Goal: Transaction & Acquisition: Purchase product/service

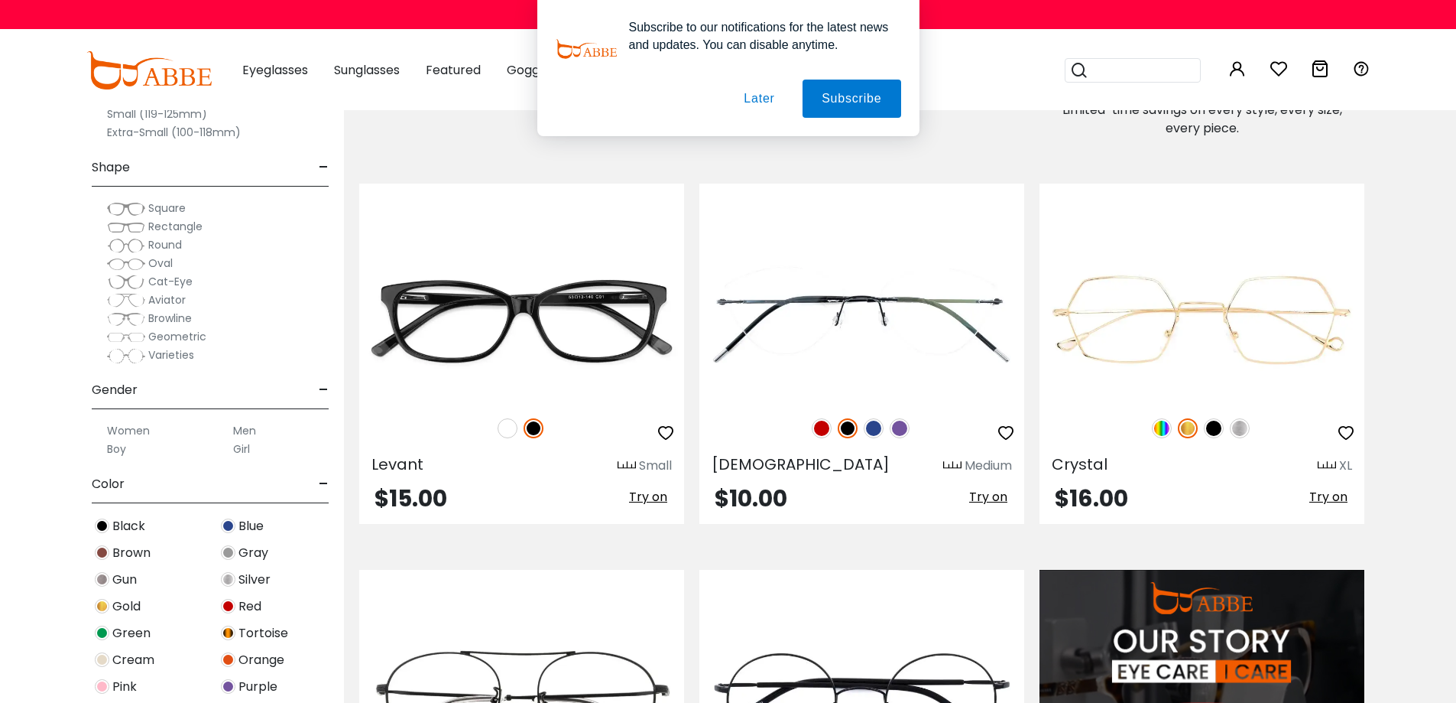
scroll to position [1147, 0]
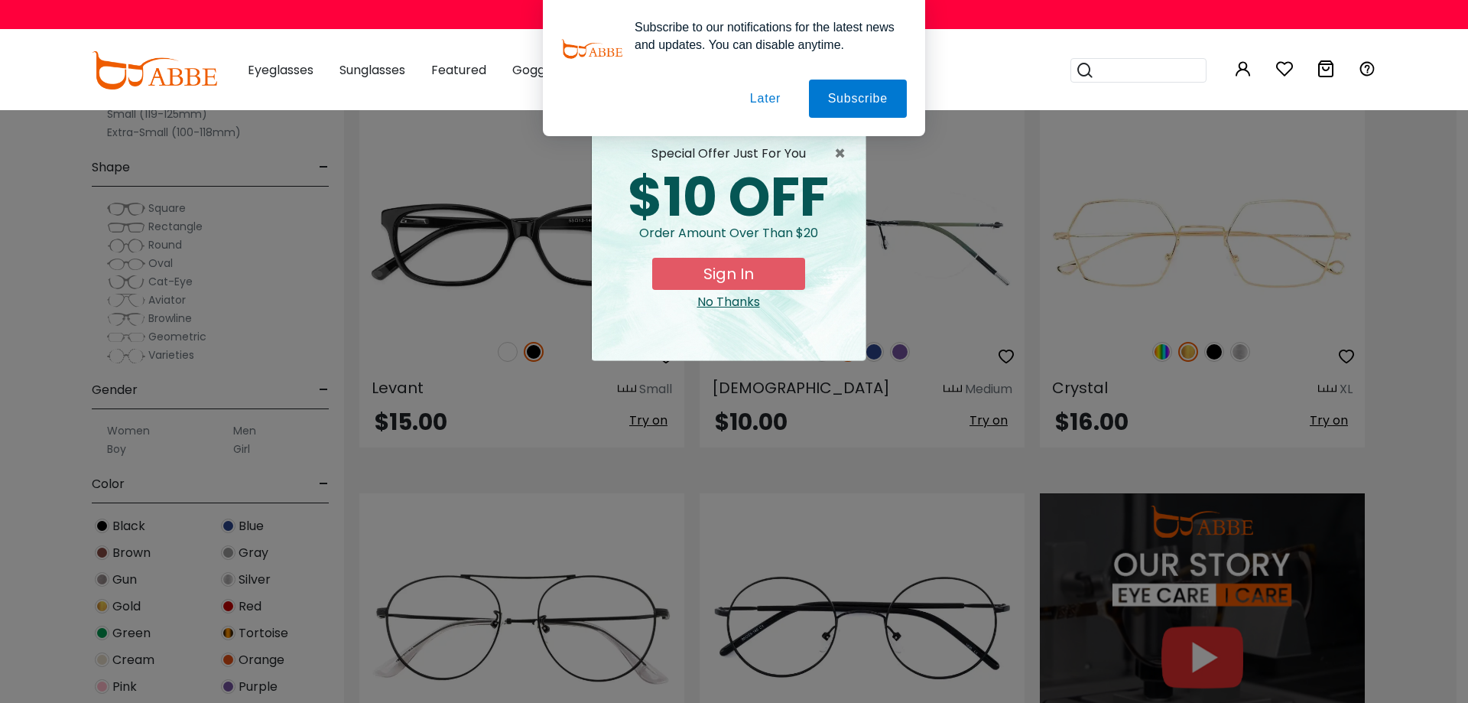
click at [770, 96] on button "Later" at bounding box center [765, 99] width 69 height 38
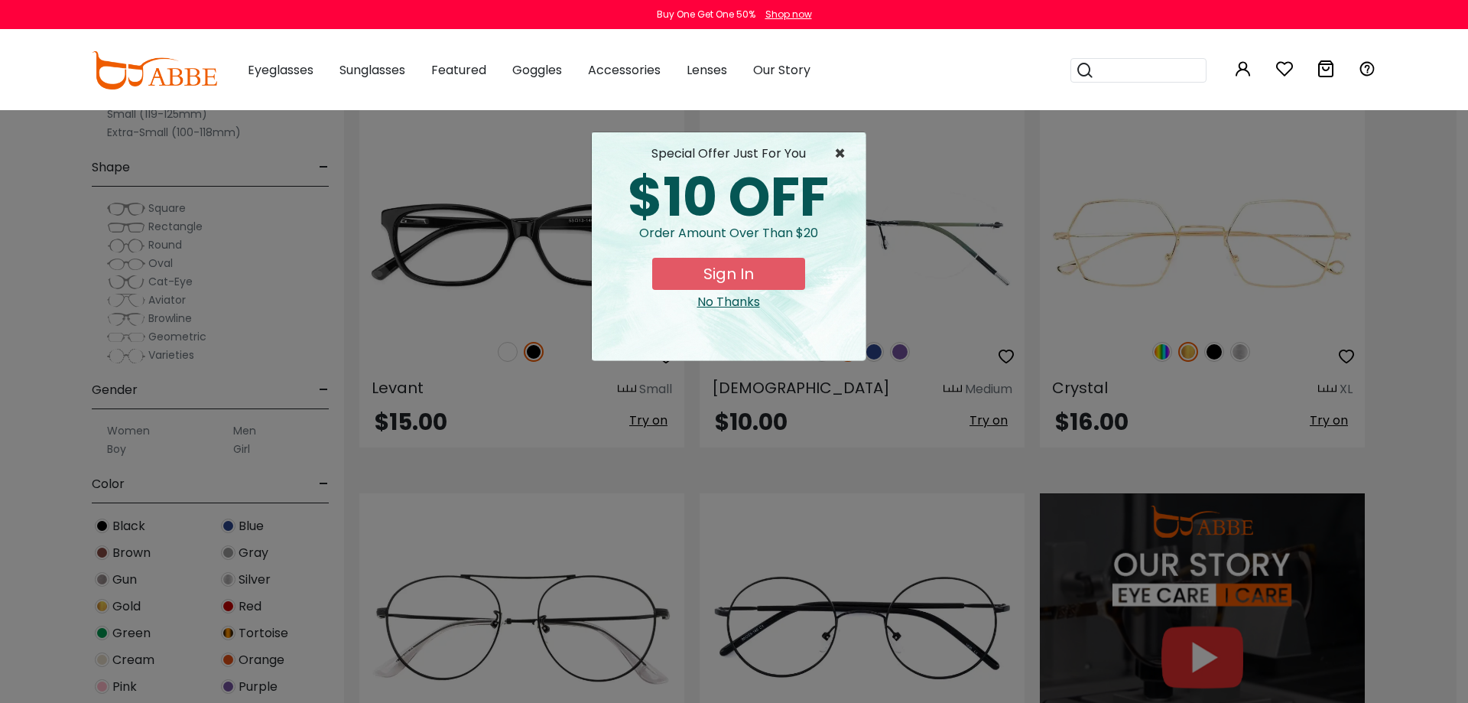
click at [845, 154] on span "×" at bounding box center [843, 153] width 19 height 18
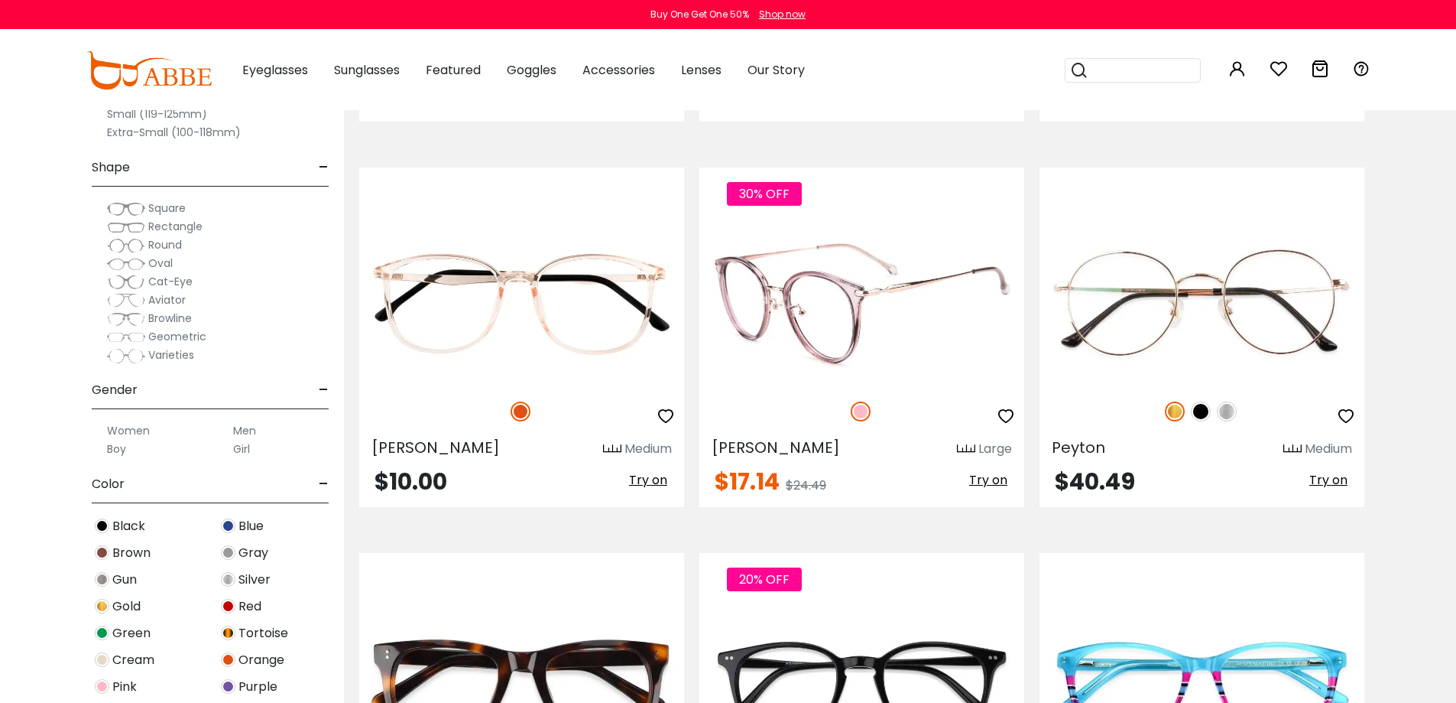
scroll to position [3058, 0]
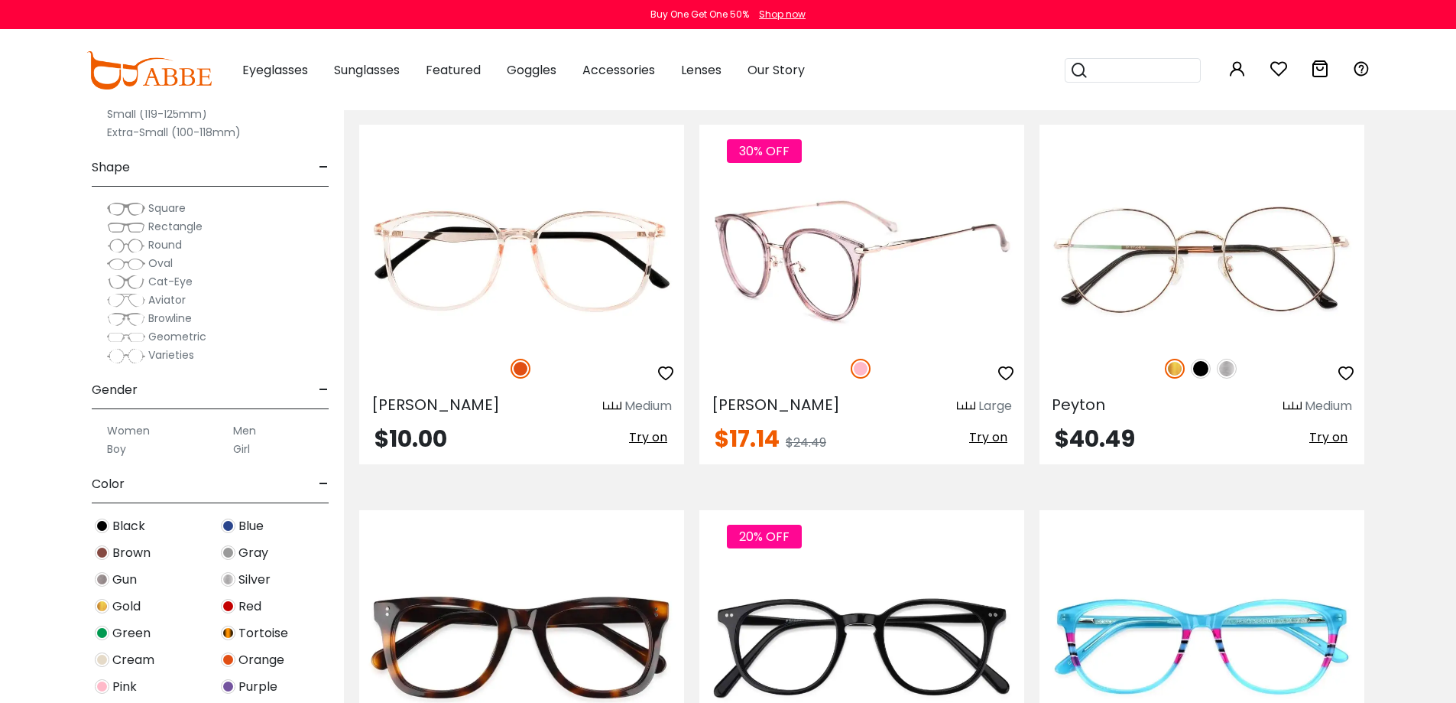
click at [862, 365] on img at bounding box center [861, 369] width 20 height 20
click at [848, 251] on img at bounding box center [862, 261] width 325 height 163
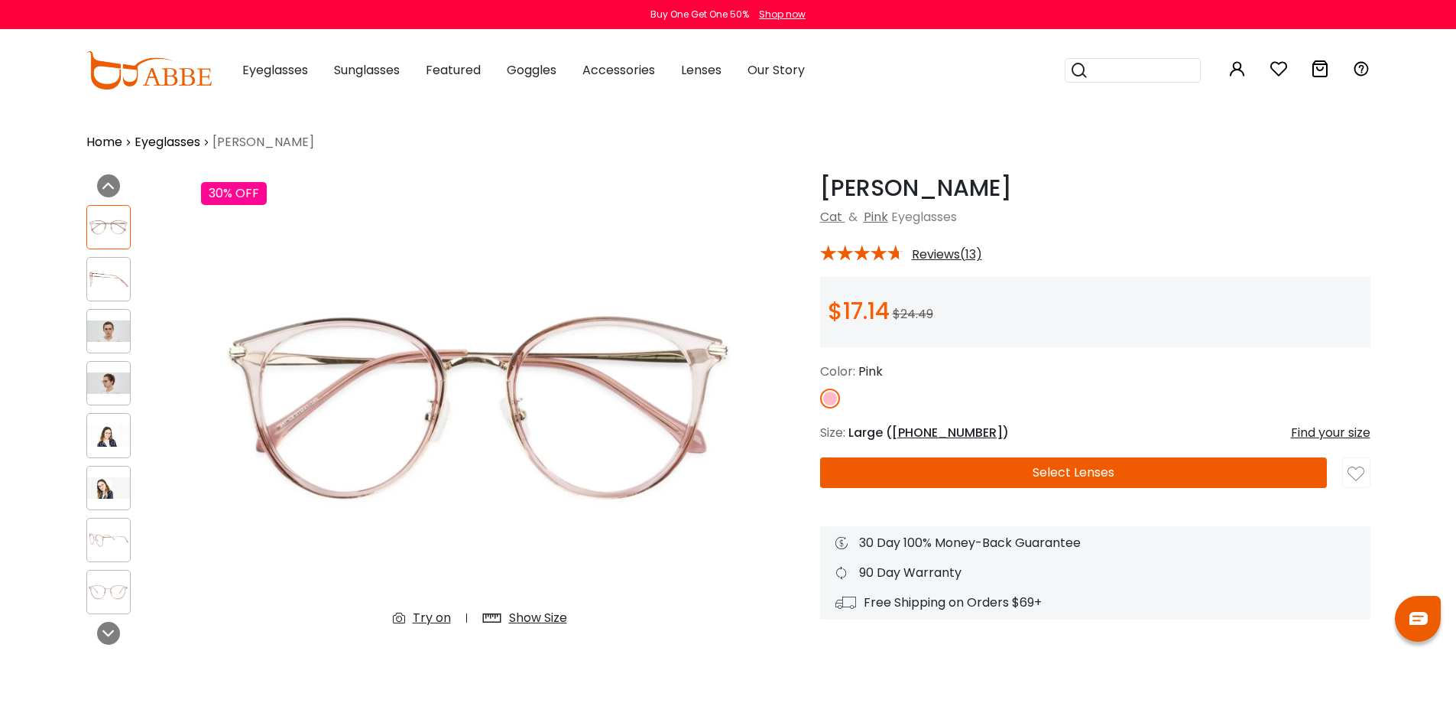
click at [106, 586] on img at bounding box center [108, 591] width 43 height 21
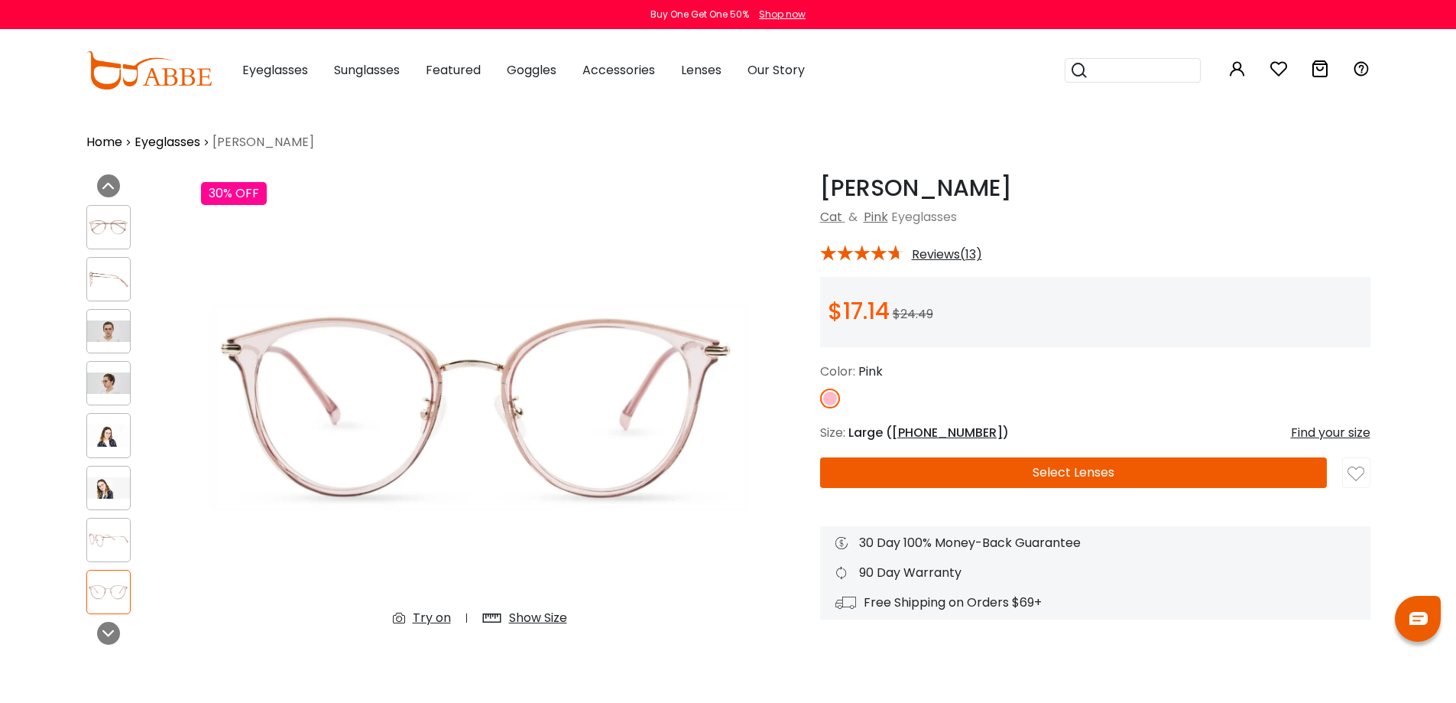
click at [109, 544] on img at bounding box center [108, 539] width 43 height 21
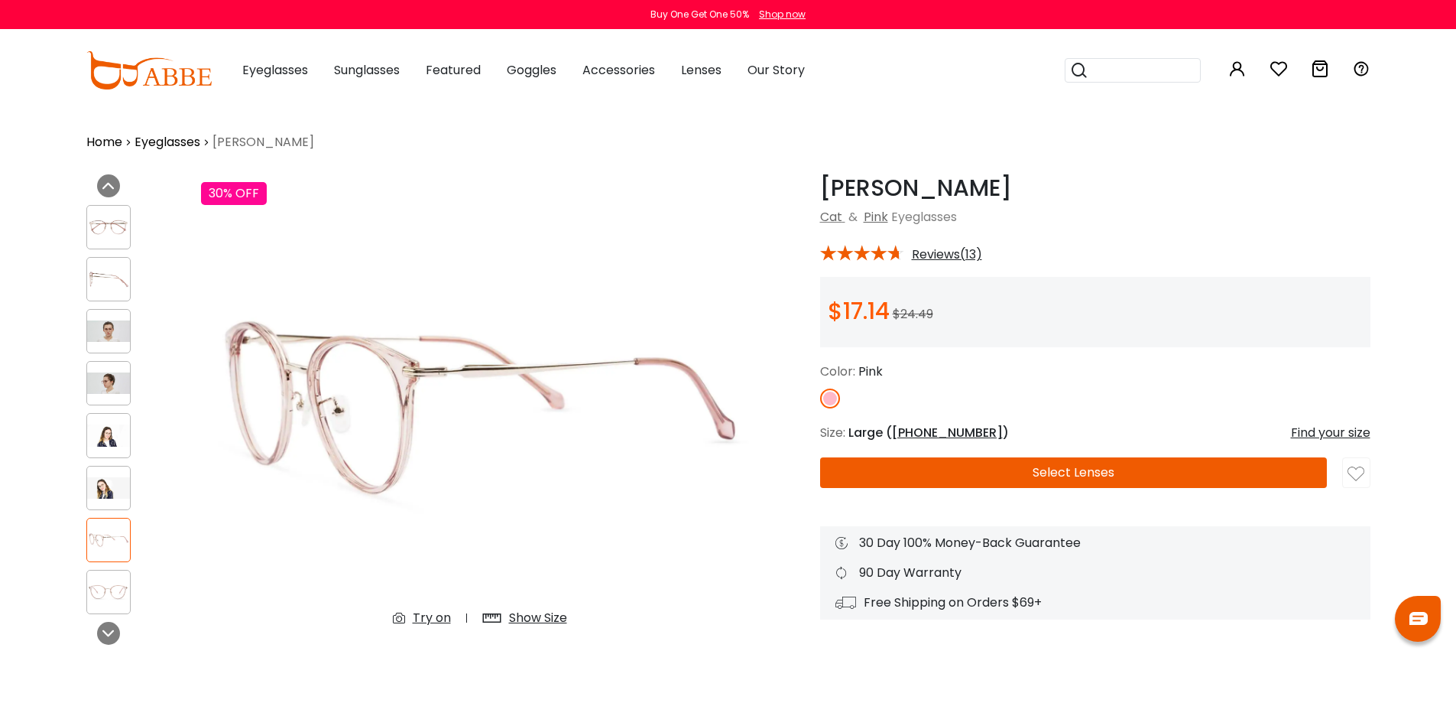
click at [122, 473] on div at bounding box center [108, 488] width 44 height 44
click at [105, 424] on div at bounding box center [108, 435] width 44 height 44
click at [106, 239] on div at bounding box center [108, 227] width 44 height 44
click at [1106, 474] on button "Select Lenses" at bounding box center [1073, 472] width 507 height 31
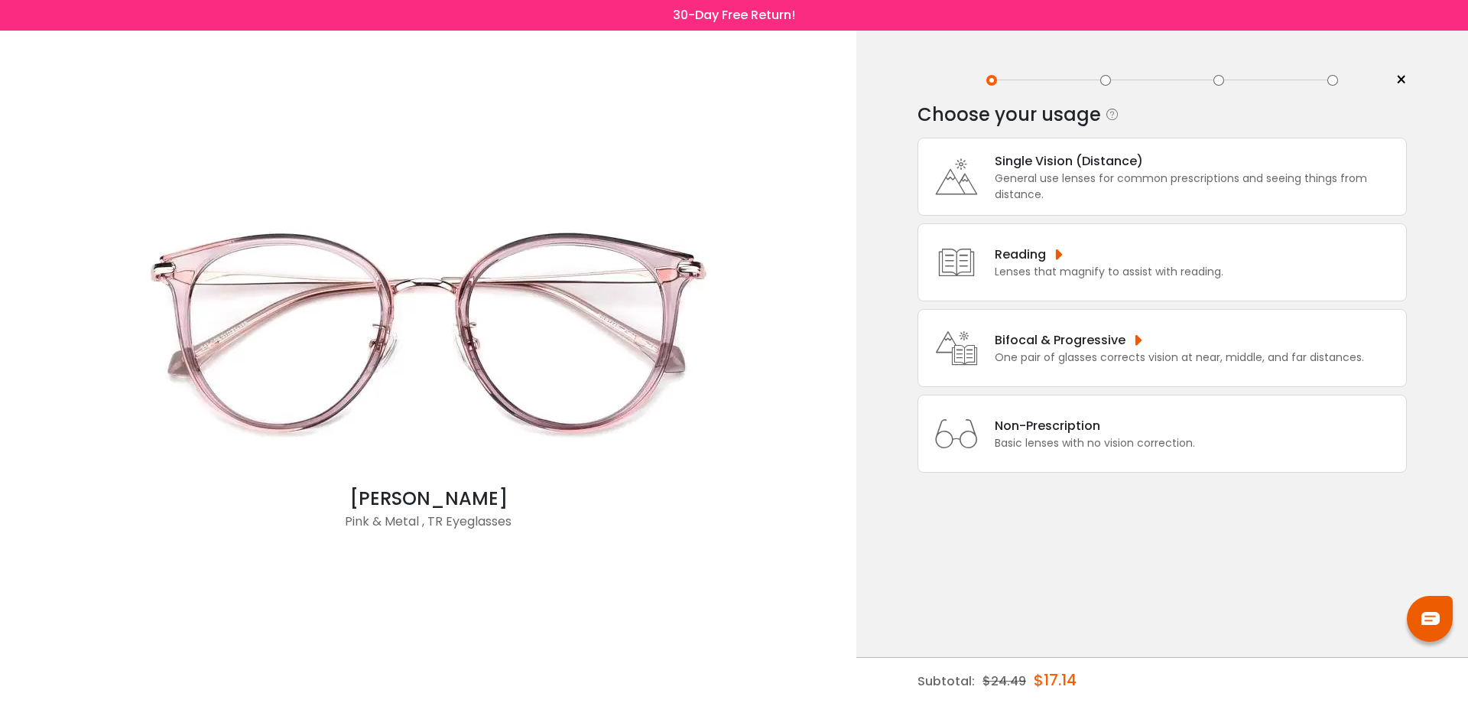
click at [1024, 179] on div "General use lenses for common prescriptions and seeing things from distance." at bounding box center [1197, 186] width 404 height 32
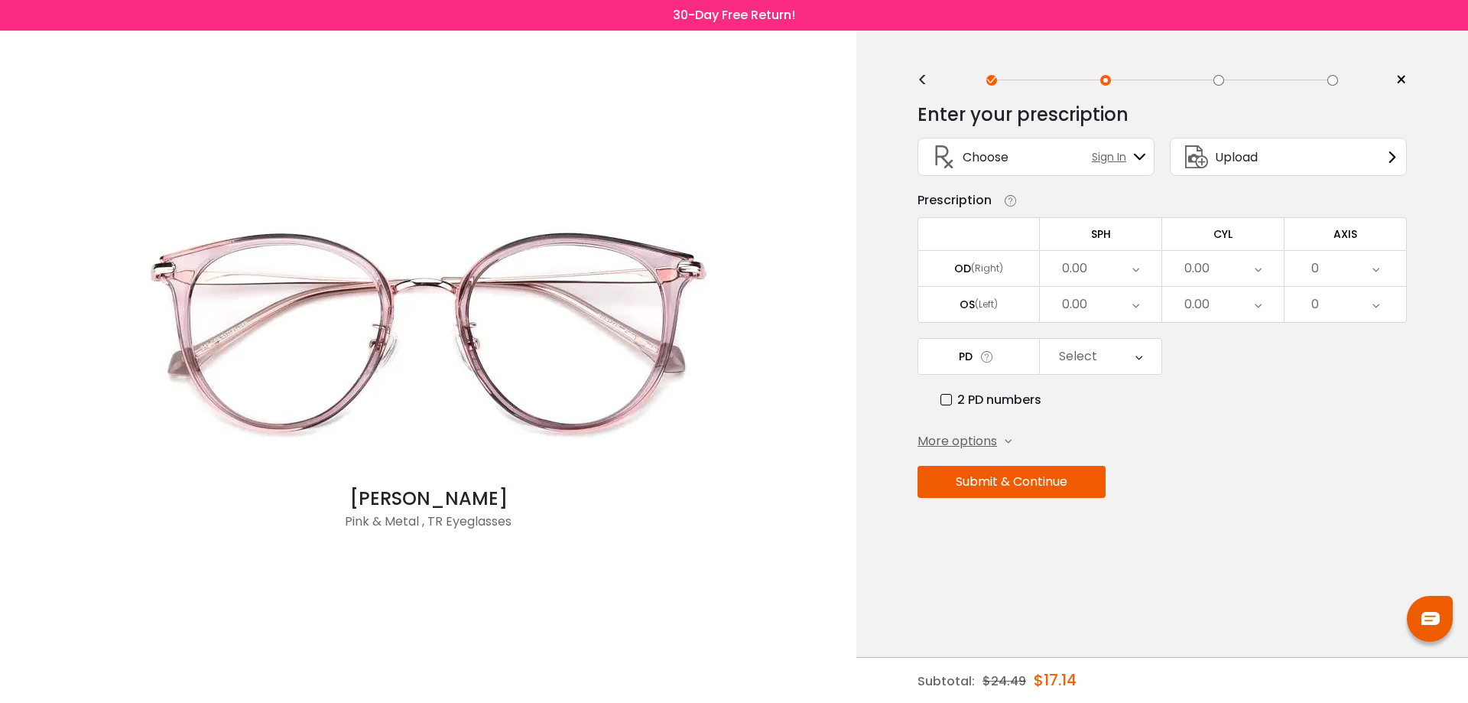
click at [975, 440] on span "More options" at bounding box center [957, 441] width 80 height 18
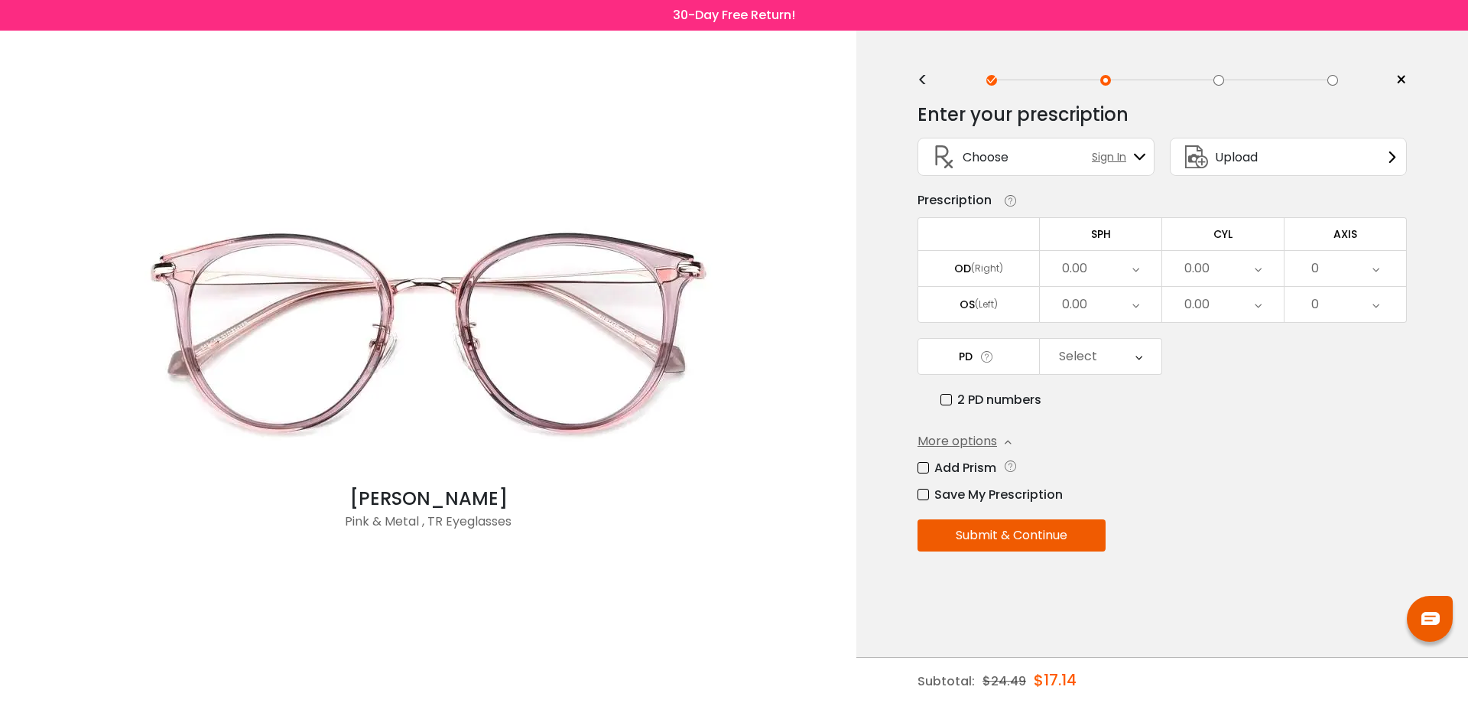
click at [912, 463] on div "< × Choose your usage Single Vision (Distance) This lens helps you see details …" at bounding box center [1162, 367] width 612 height 672
click at [919, 470] on label "Add Prism" at bounding box center [956, 467] width 79 height 19
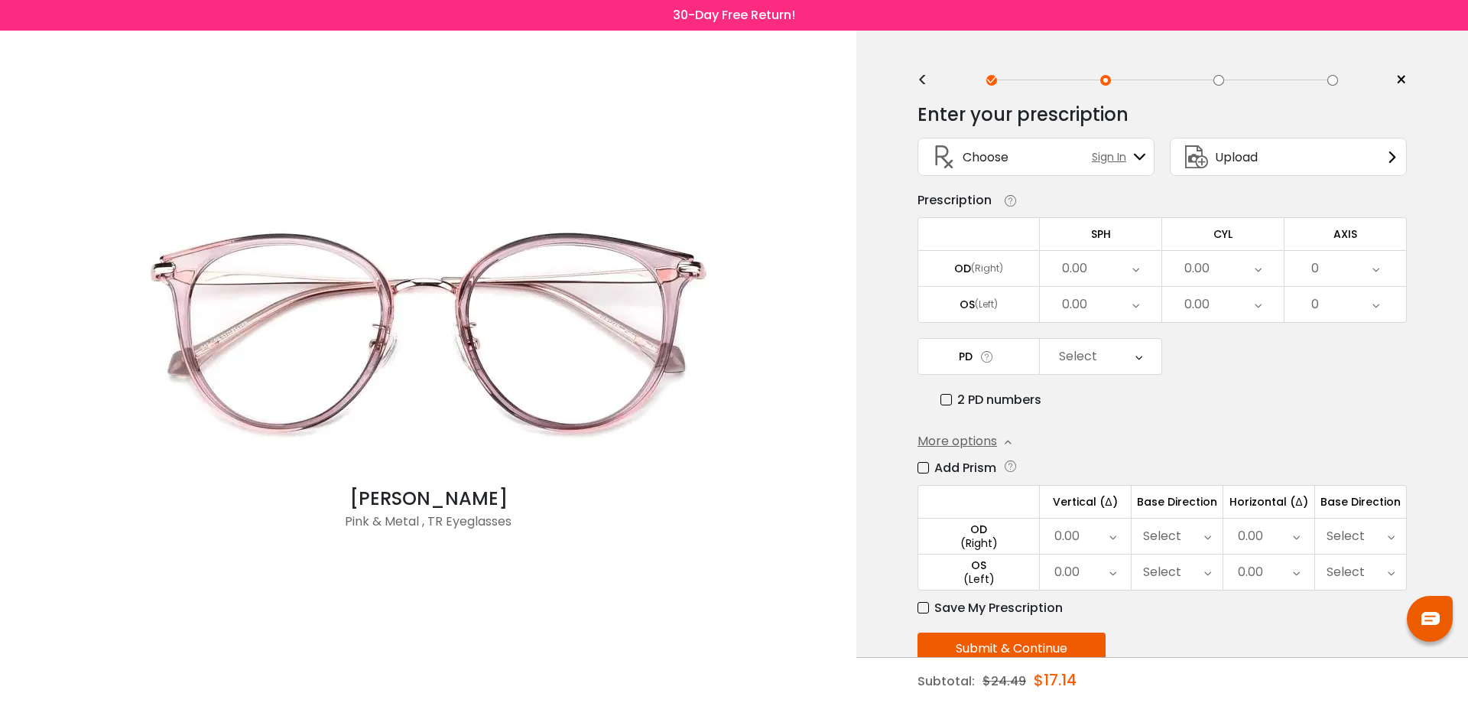
click at [1082, 370] on div "Select" at bounding box center [1078, 356] width 38 height 31
click at [1105, 521] on li "64" at bounding box center [1101, 516] width 122 height 28
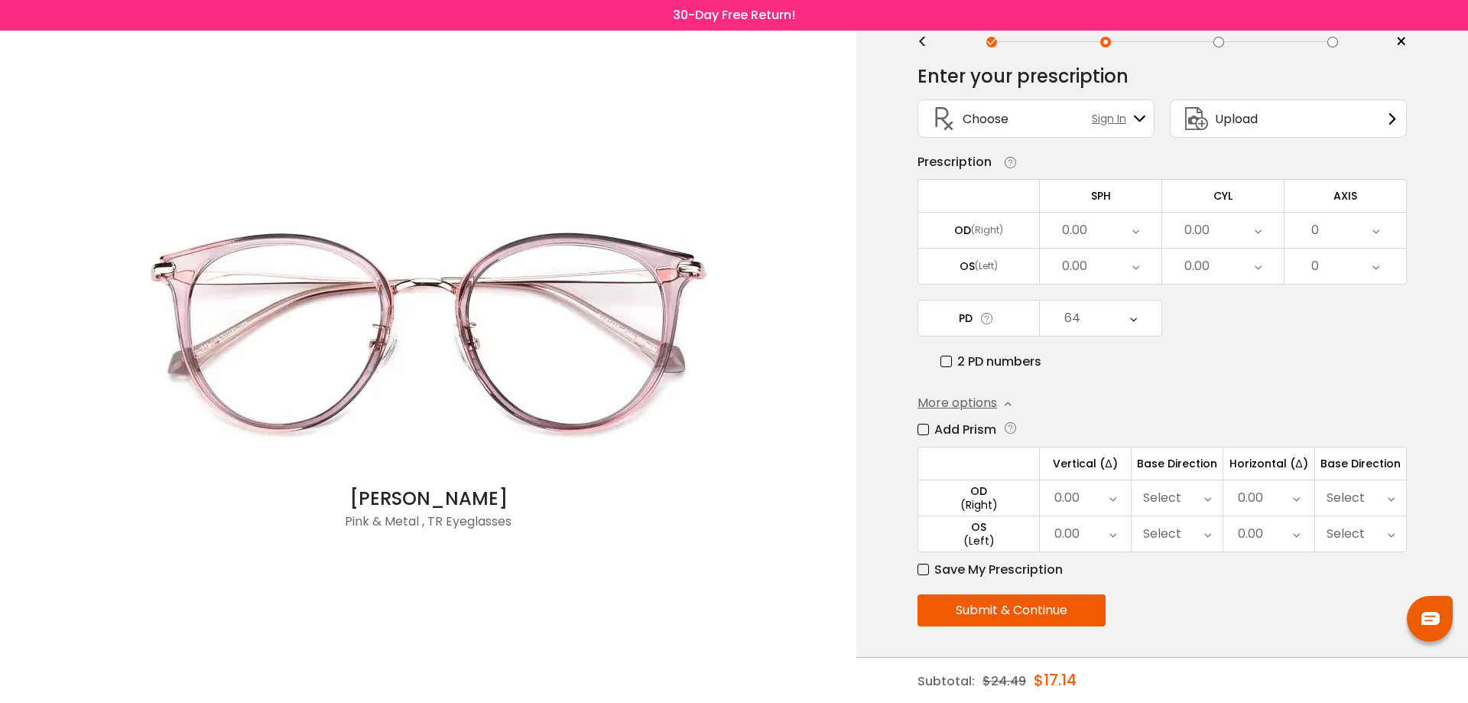
drag, startPoint x: 995, startPoint y: 607, endPoint x: 1190, endPoint y: 538, distance: 206.0
click at [1361, 612] on div "Submit & Continue" at bounding box center [1161, 610] width 489 height 32
click at [1304, 498] on div "0.00" at bounding box center [1268, 497] width 91 height 35
click at [1291, 596] on li "4.00" at bounding box center [1268, 599] width 91 height 28
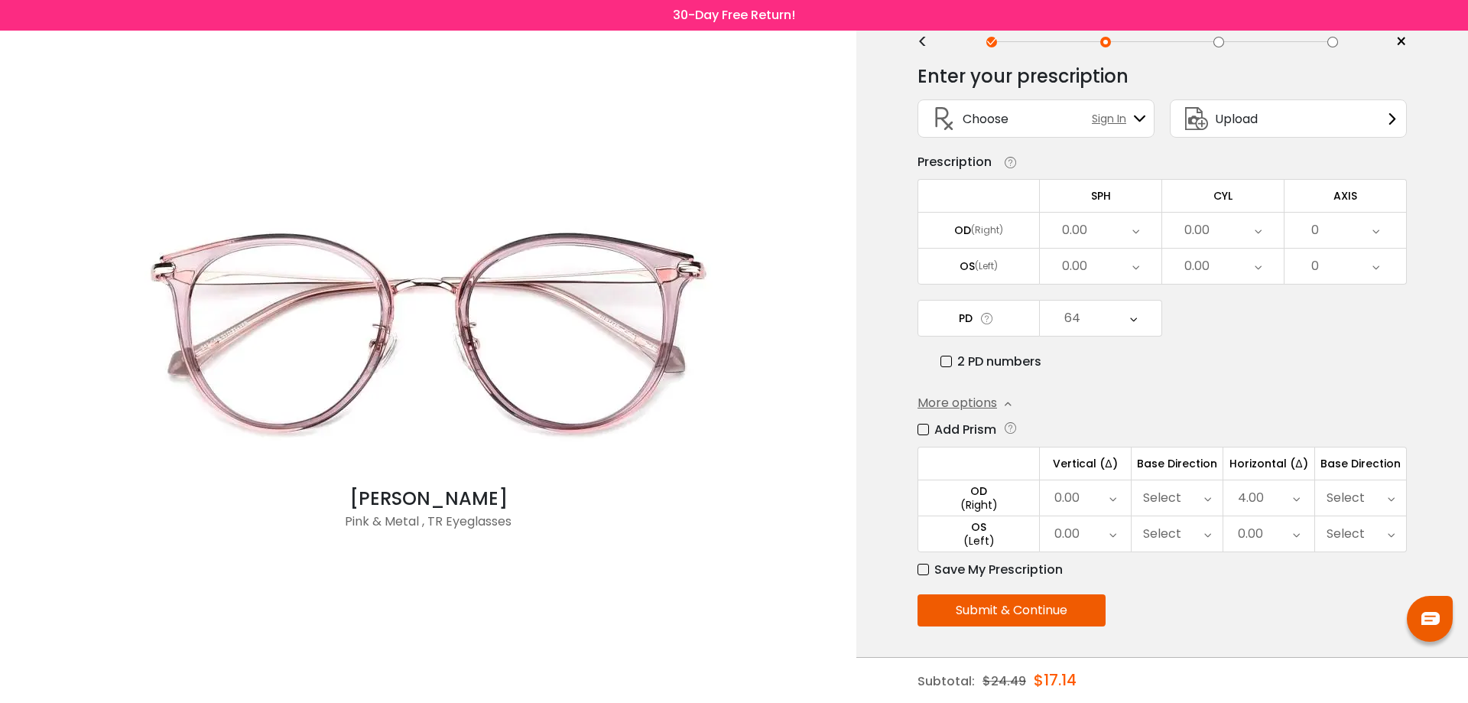
click at [1356, 489] on div "Select" at bounding box center [1345, 497] width 38 height 31
click at [1369, 579] on li "Out" at bounding box center [1360, 585] width 91 height 28
click at [1264, 546] on div "0.00" at bounding box center [1268, 533] width 91 height 35
click at [1291, 628] on li "4.00" at bounding box center [1267, 626] width 89 height 28
click at [1357, 531] on div "Select" at bounding box center [1345, 533] width 38 height 31
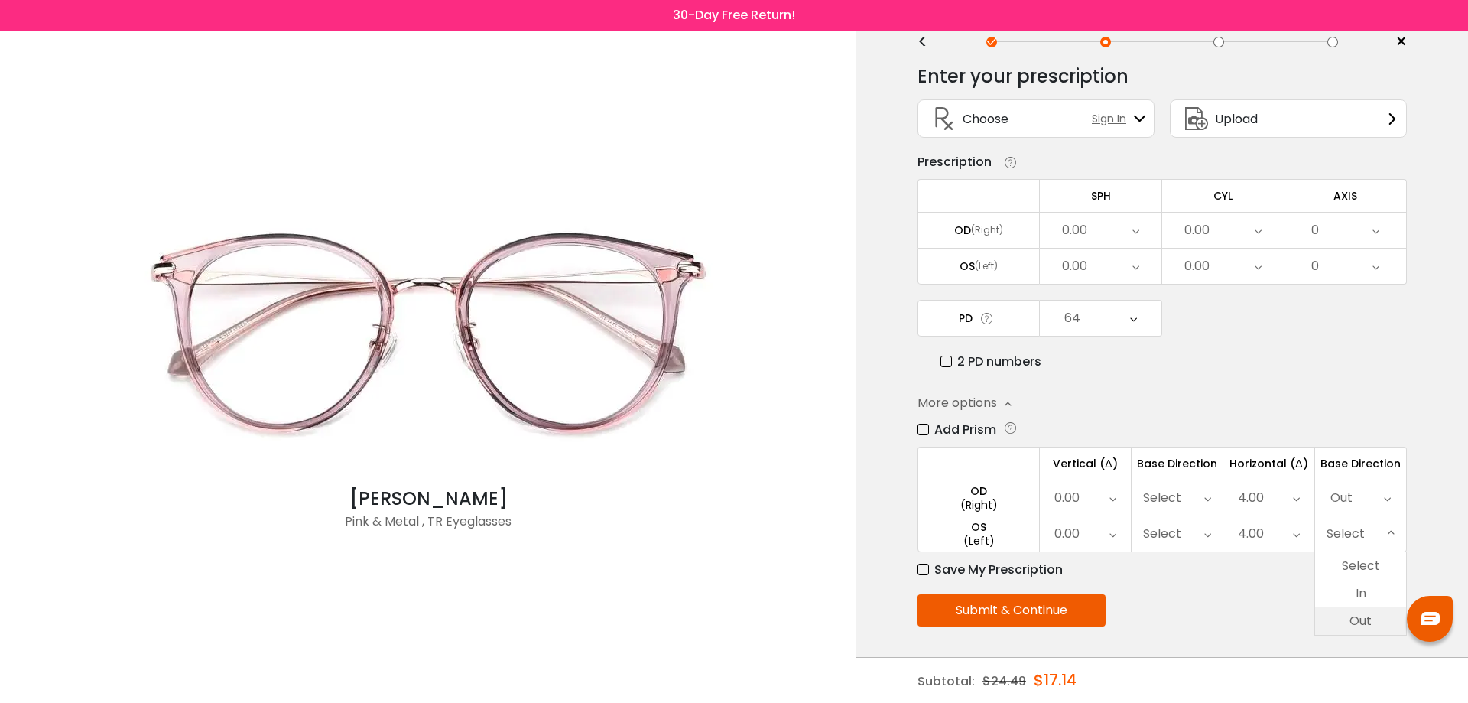
click at [1359, 619] on li "Out" at bounding box center [1360, 621] width 91 height 28
click at [1002, 615] on button "Submit & Continue" at bounding box center [1011, 610] width 188 height 32
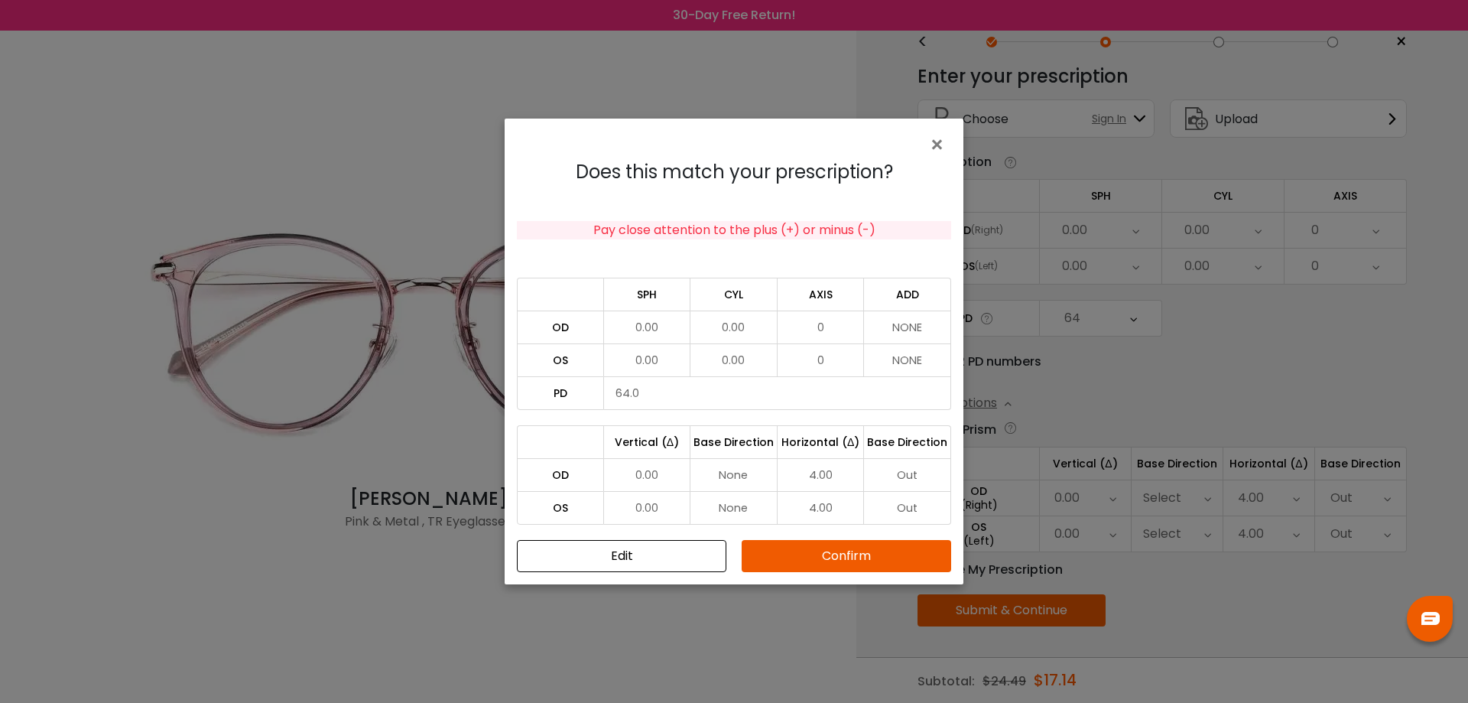
click at [828, 560] on button "Confirm" at bounding box center [846, 556] width 209 height 32
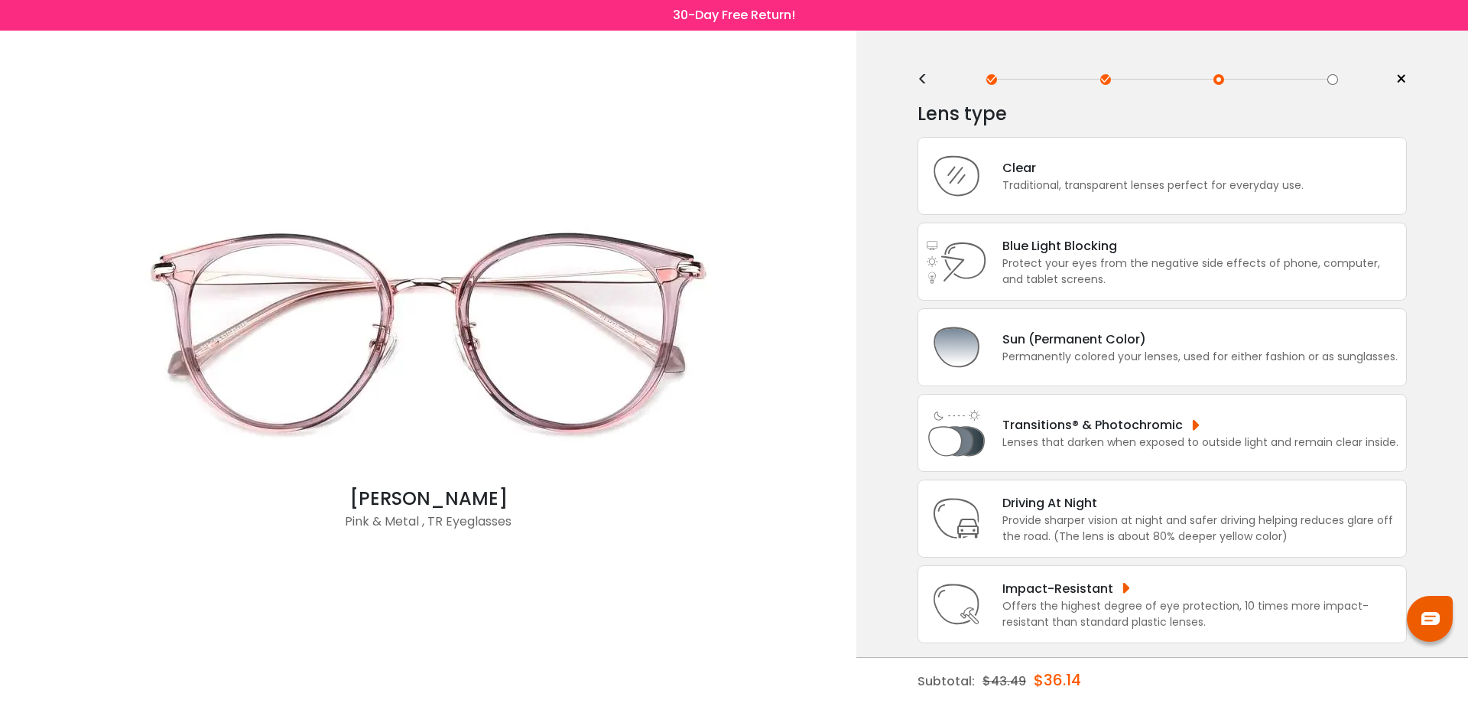
scroll to position [0, 0]
click at [1010, 198] on div "Clear Traditional, transparent lenses perfect for everyday use." at bounding box center [1161, 177] width 489 height 78
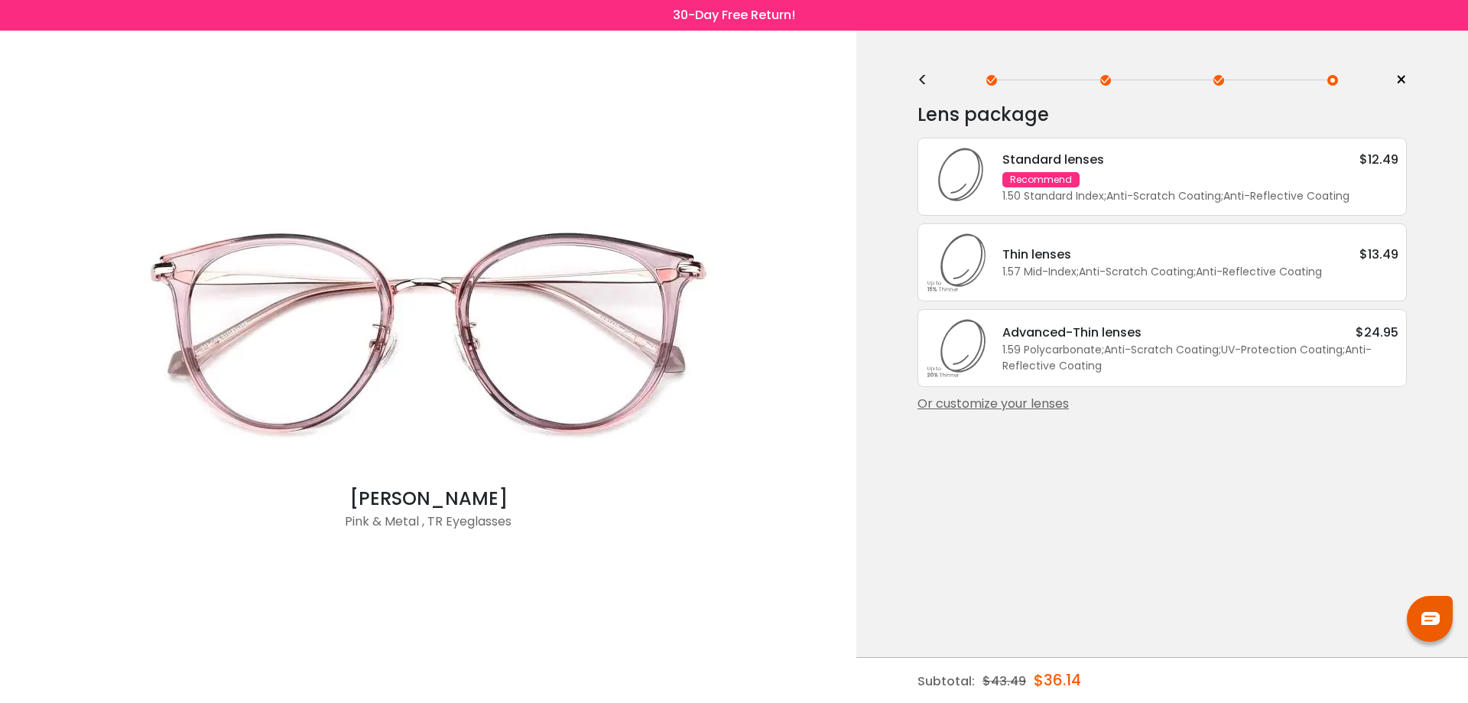
click at [1040, 186] on div "Recommend" at bounding box center [1040, 179] width 77 height 15
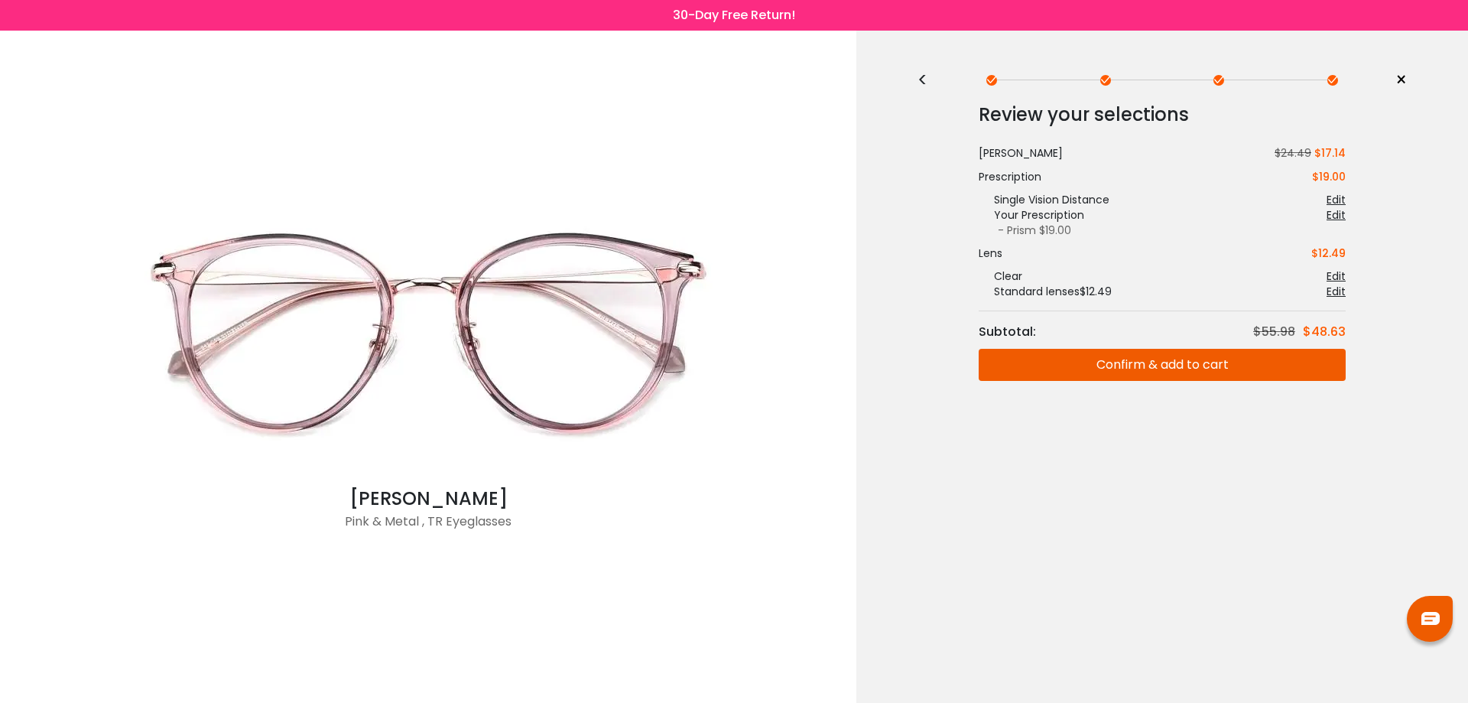
click at [1398, 85] on span "×" at bounding box center [1400, 80] width 11 height 23
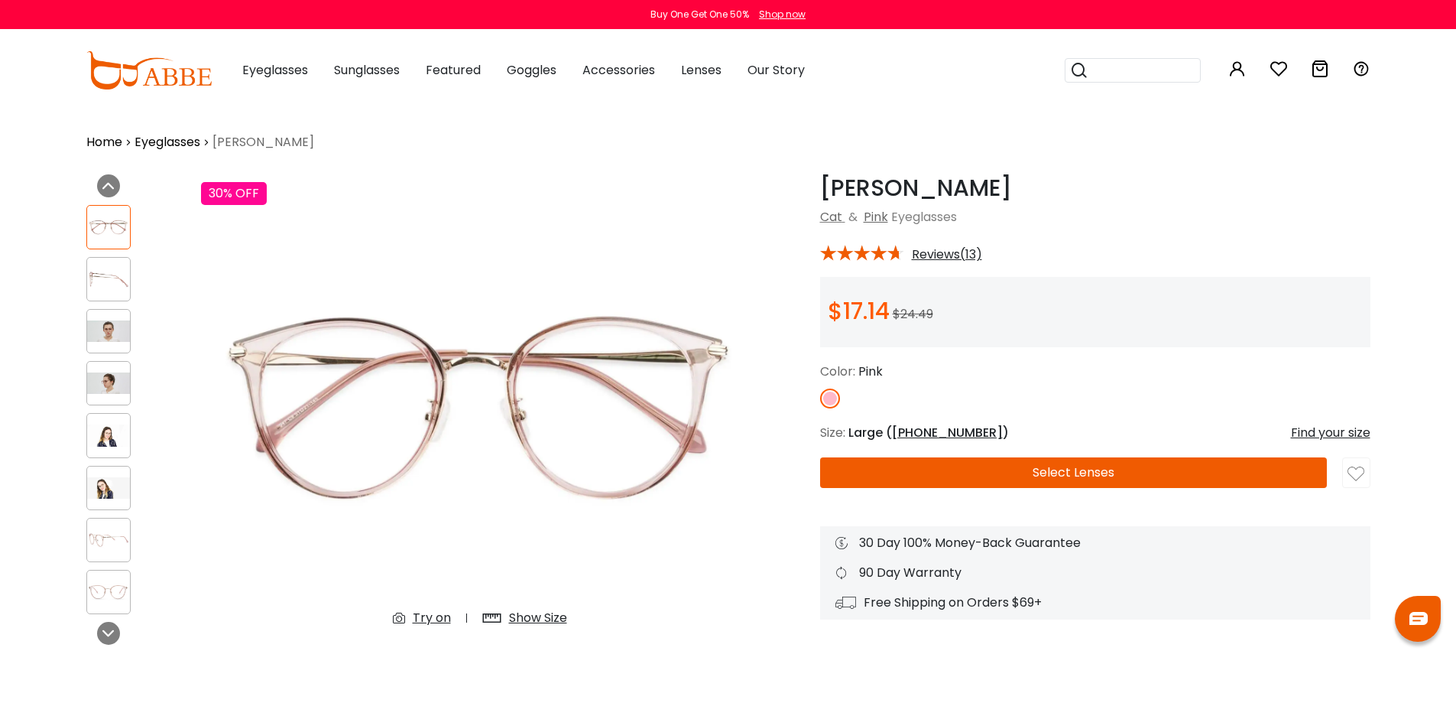
click at [946, 258] on span "Reviews(13)" at bounding box center [947, 255] width 70 height 14
click at [949, 255] on span "Reviews(13)" at bounding box center [947, 255] width 70 height 14
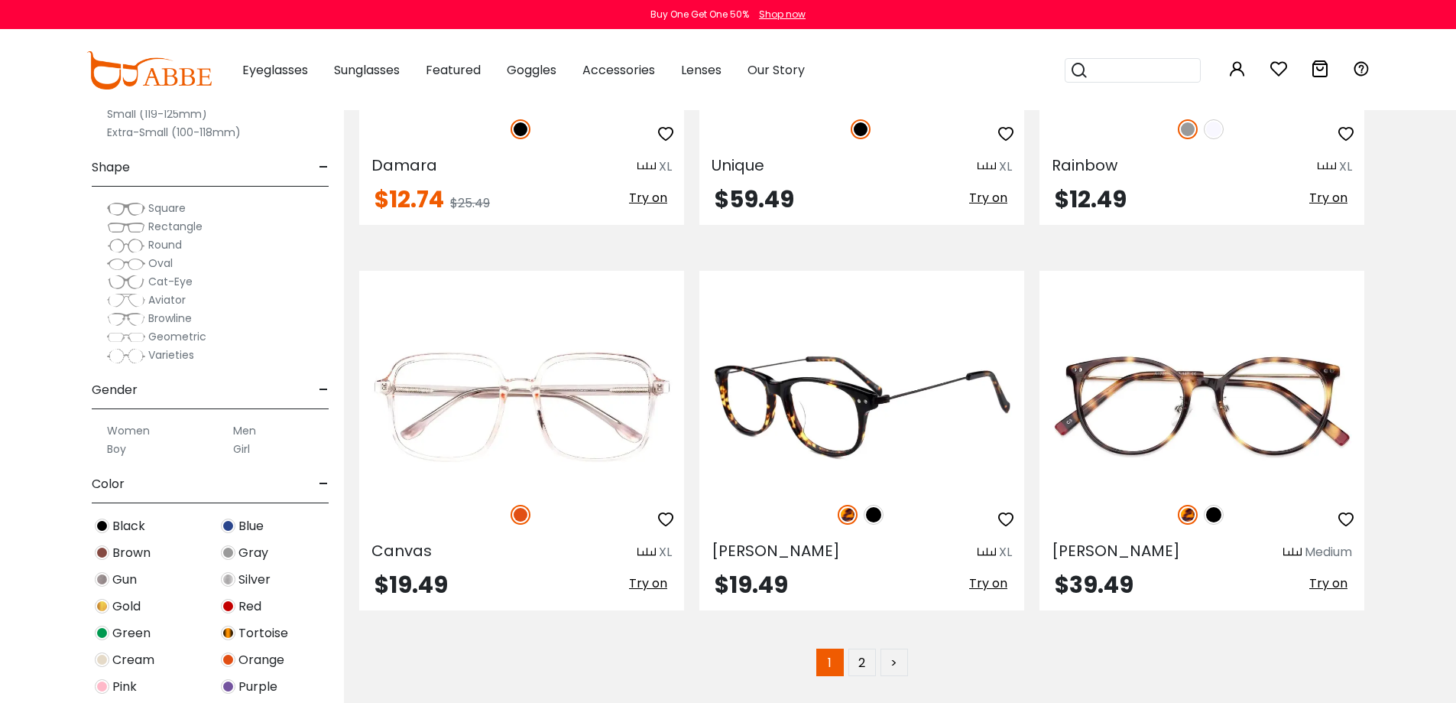
scroll to position [7645, 0]
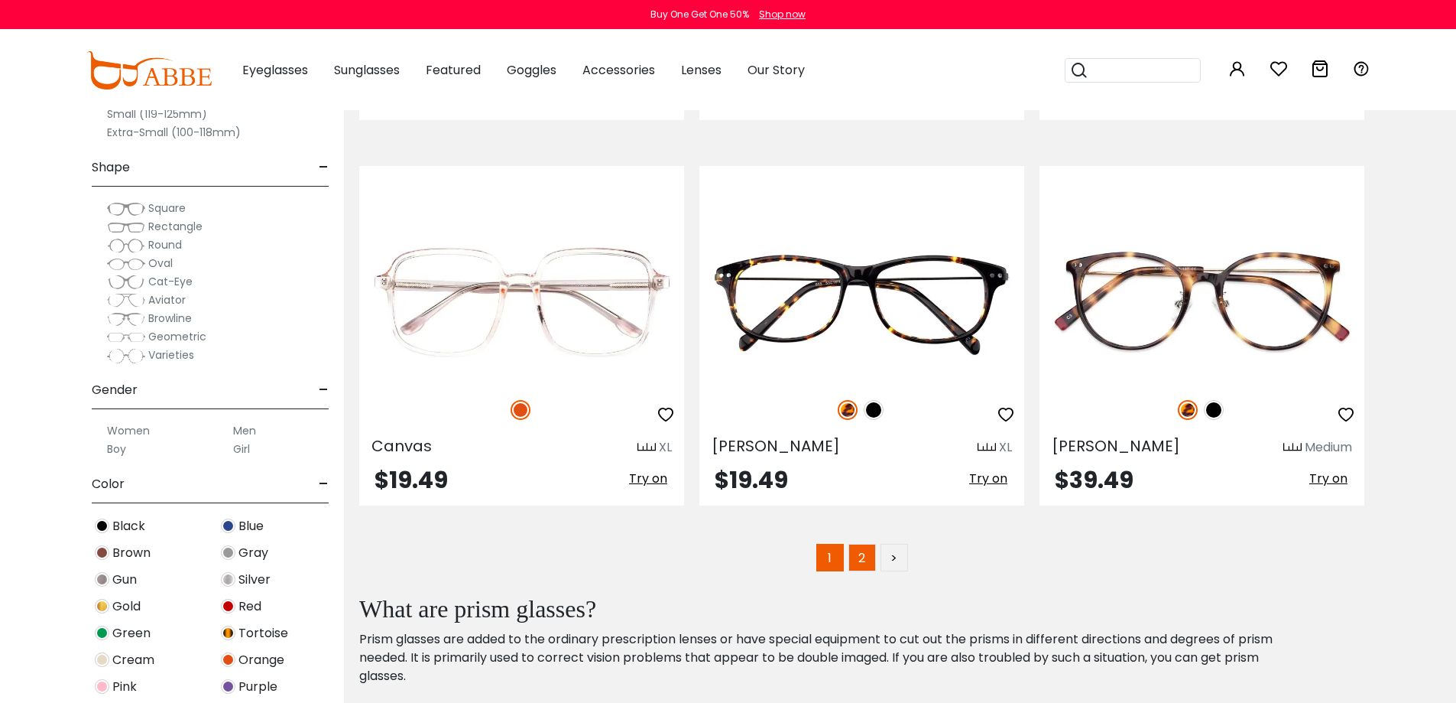
click at [864, 553] on link "2" at bounding box center [863, 558] width 28 height 28
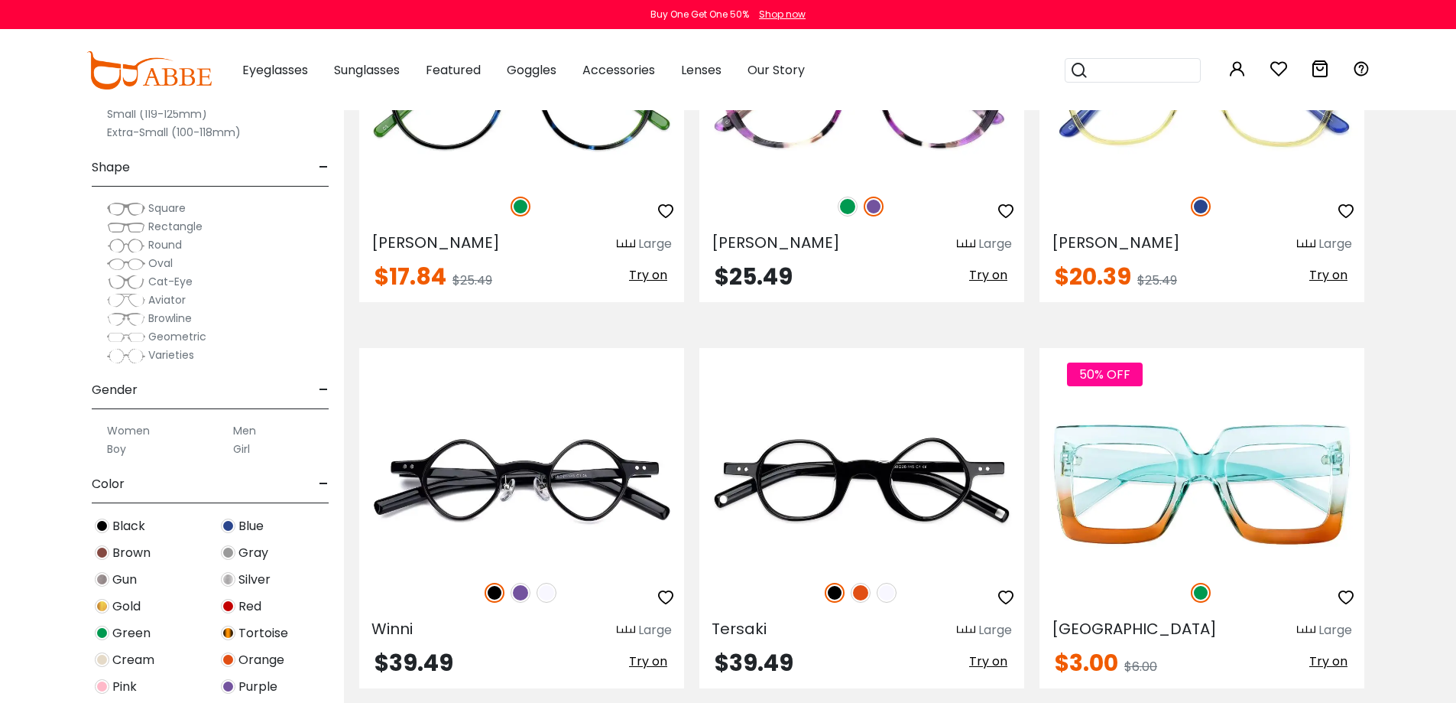
scroll to position [1682, 0]
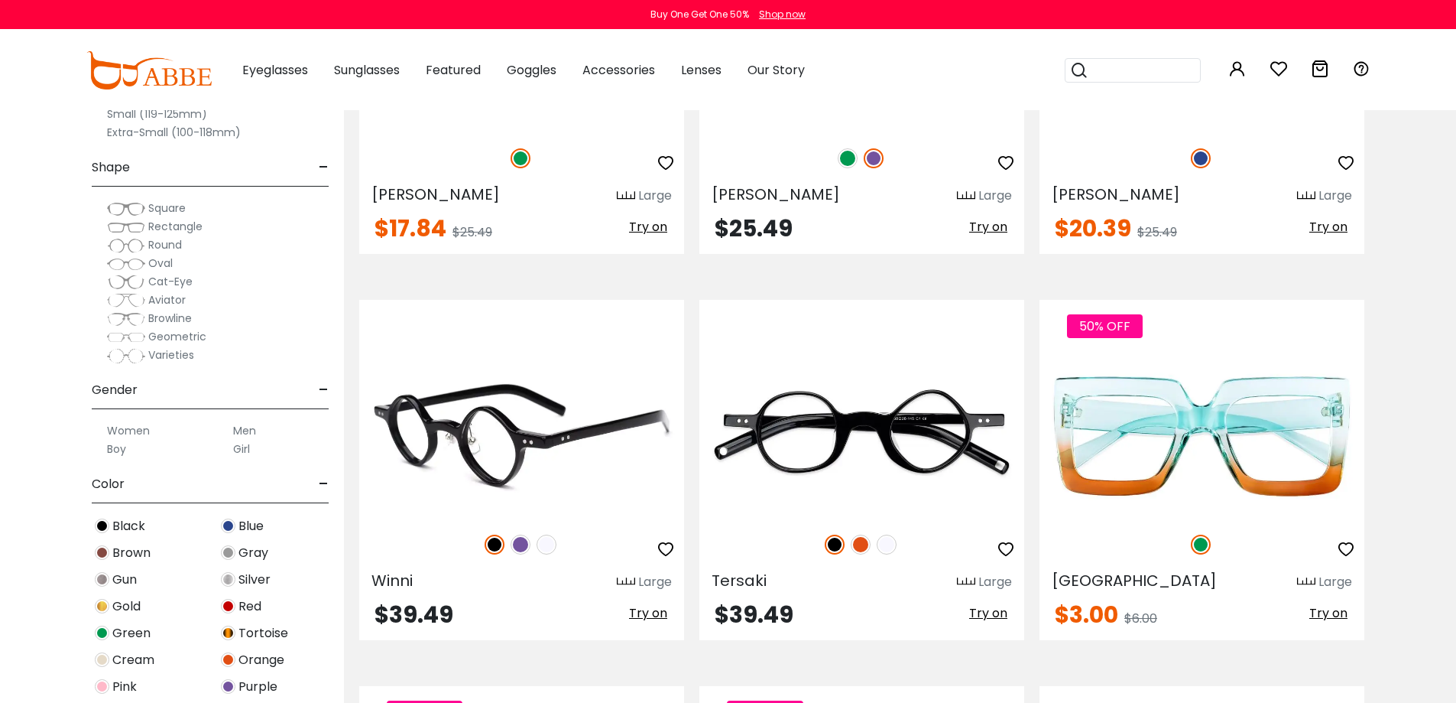
click at [521, 433] on img at bounding box center [521, 436] width 325 height 163
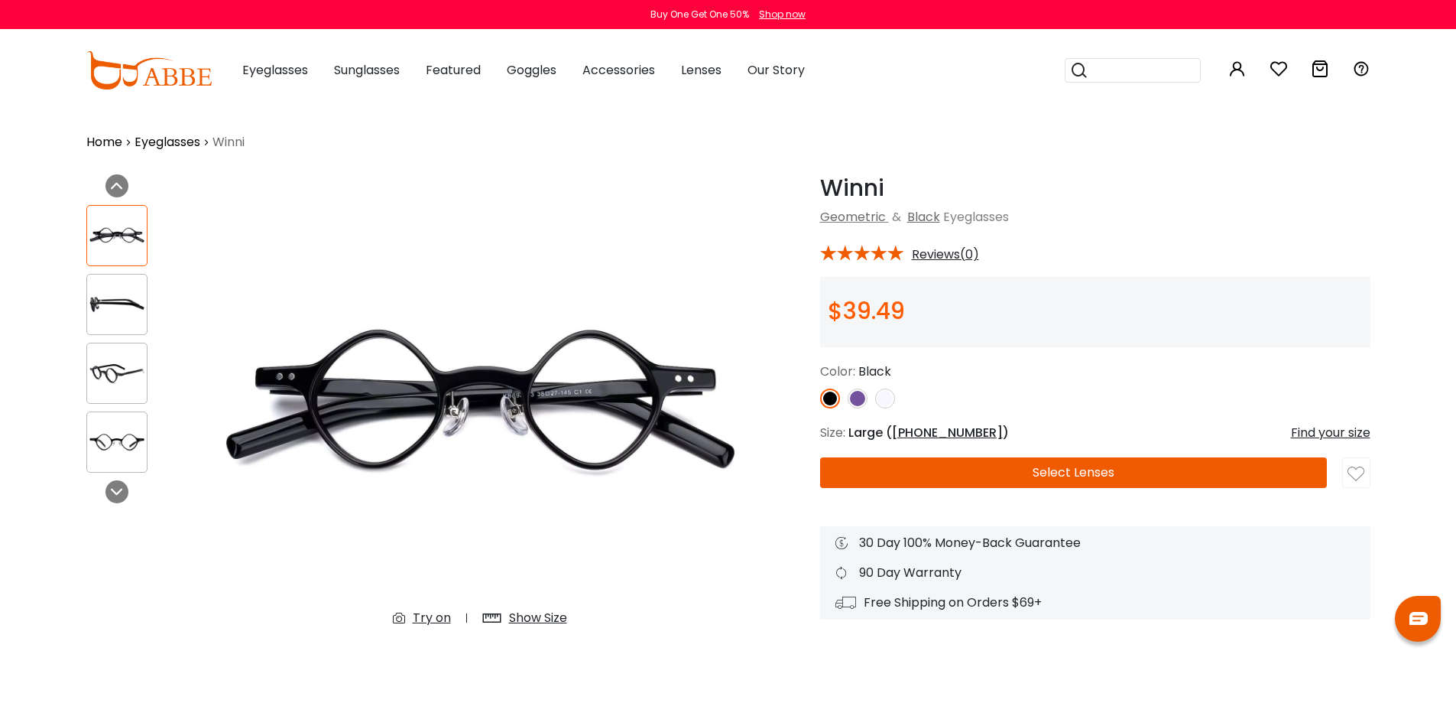
click at [891, 403] on img at bounding box center [885, 398] width 20 height 20
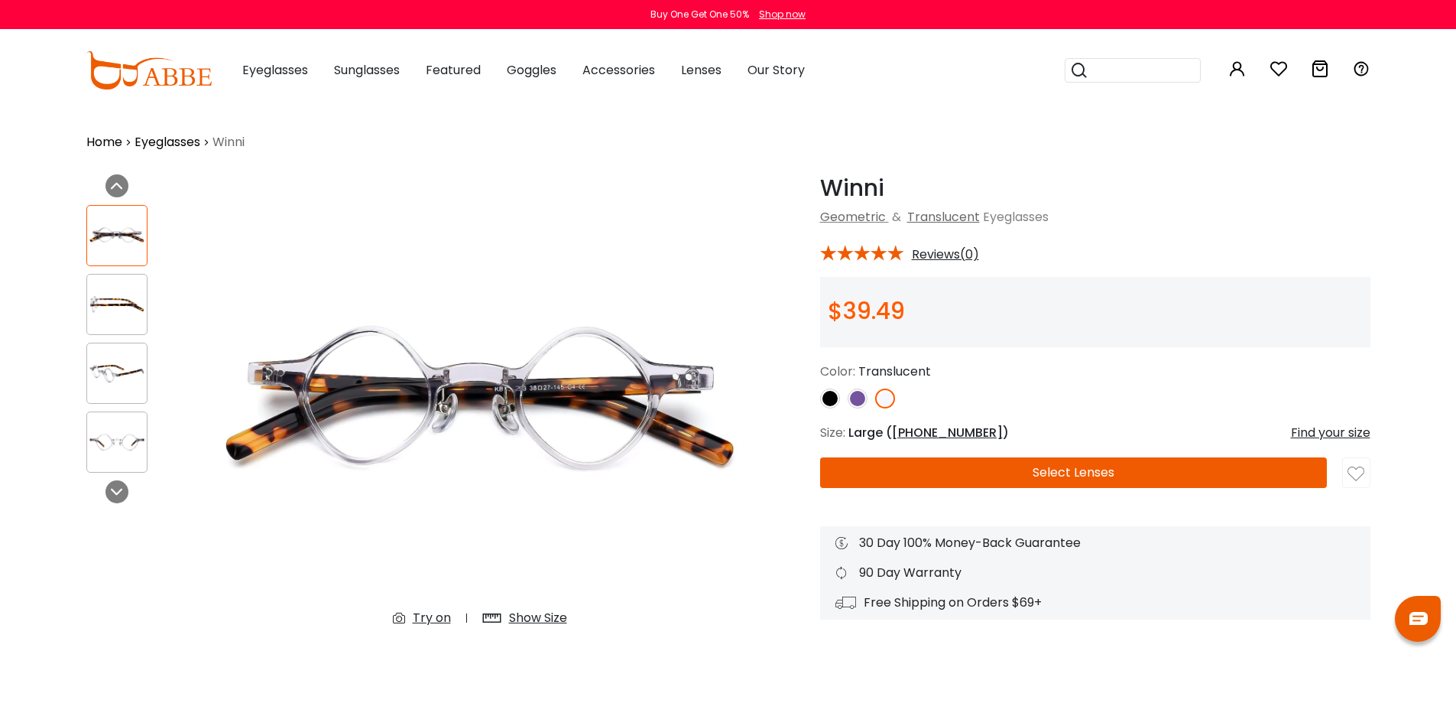
click at [851, 400] on img at bounding box center [858, 398] width 20 height 20
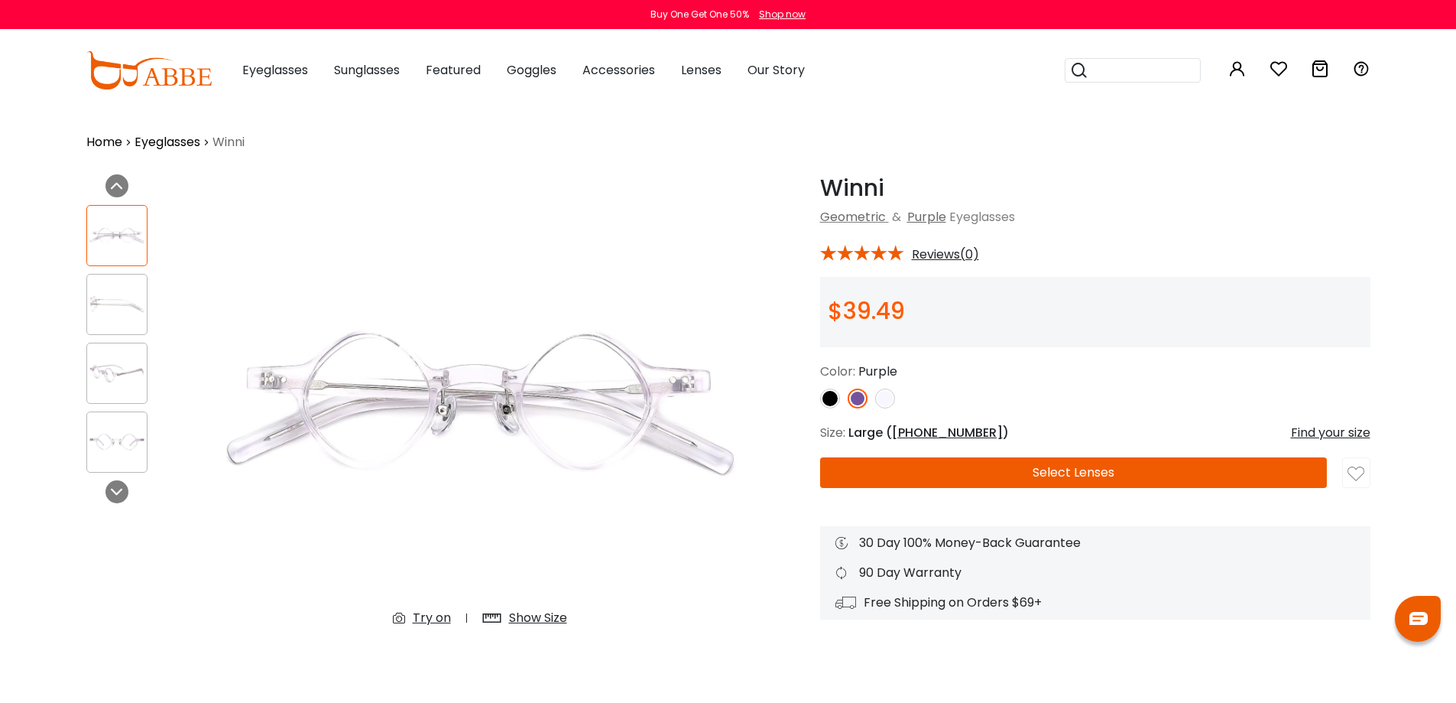
click at [854, 399] on img at bounding box center [858, 398] width 20 height 20
click at [826, 401] on img at bounding box center [830, 398] width 20 height 20
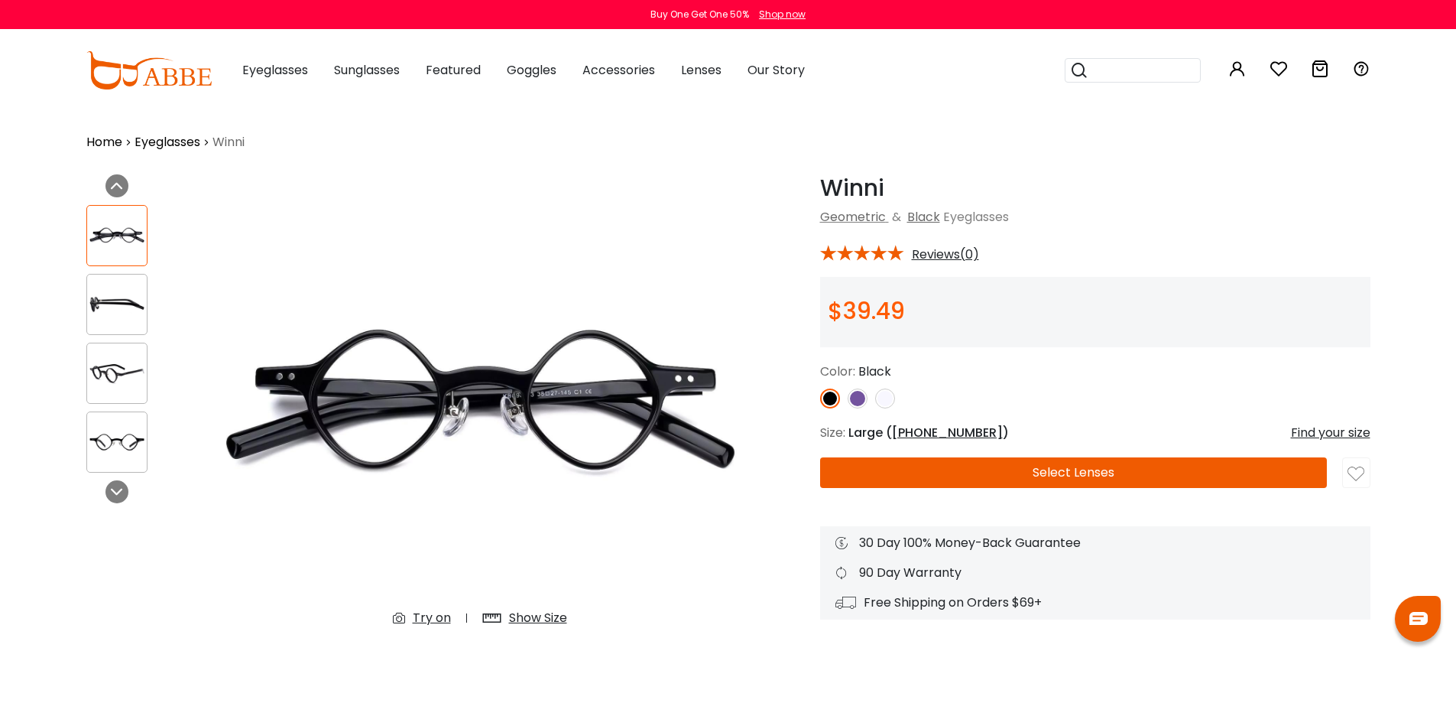
click at [859, 401] on img at bounding box center [858, 398] width 20 height 20
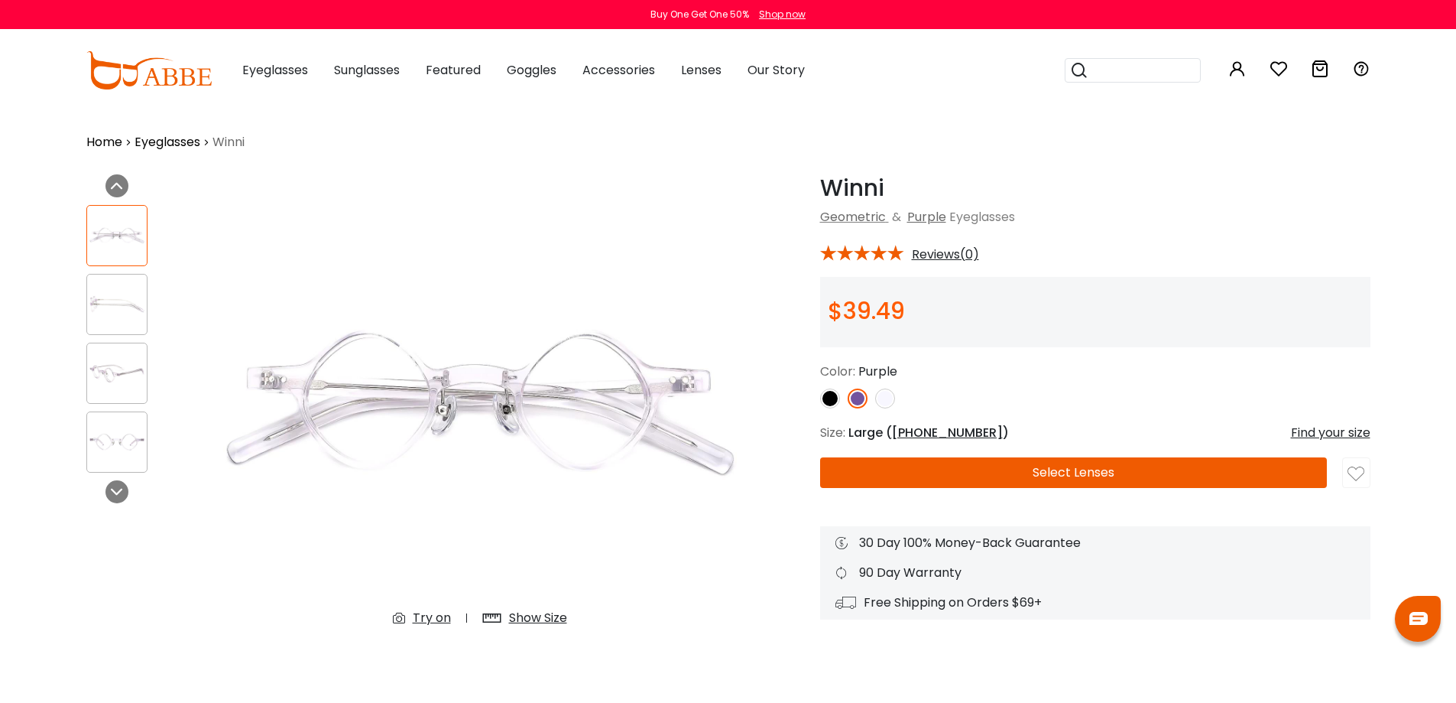
click at [886, 404] on img at bounding box center [885, 398] width 20 height 20
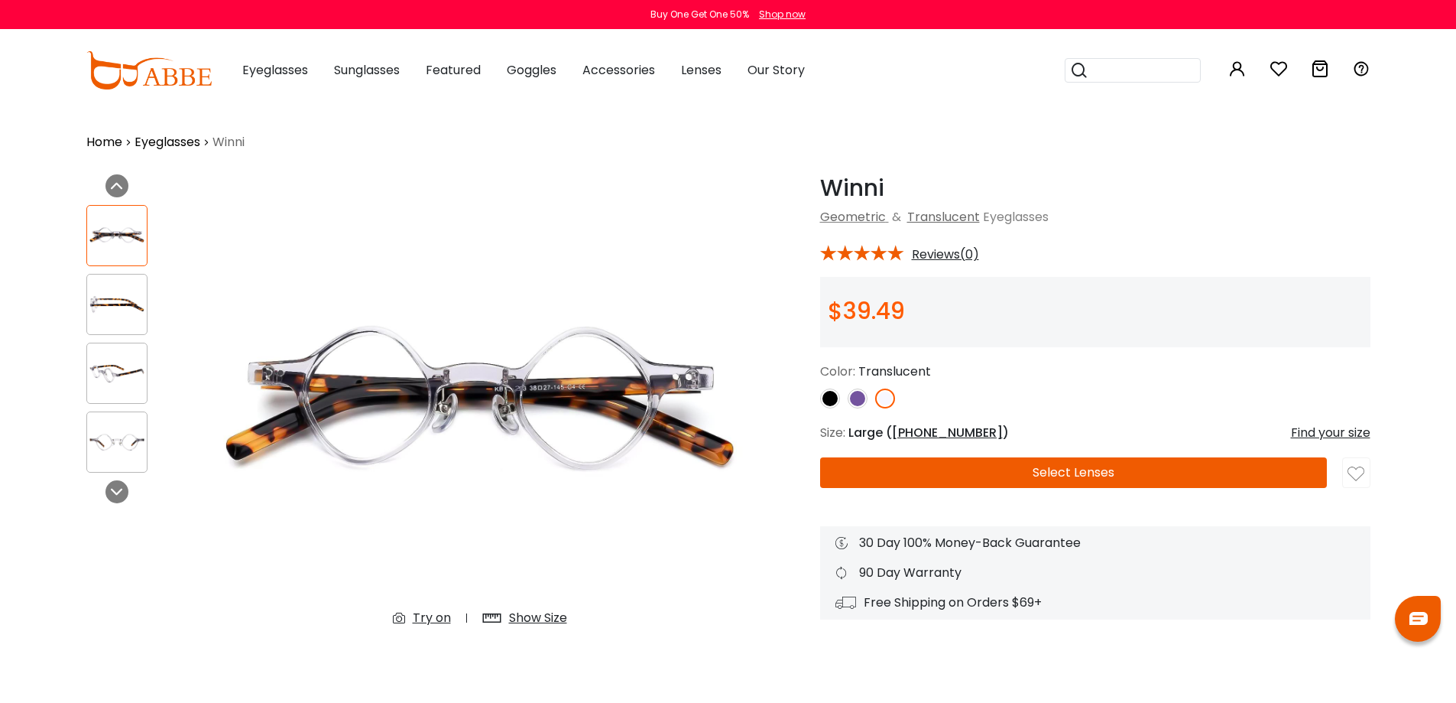
click at [861, 404] on img at bounding box center [858, 398] width 20 height 20
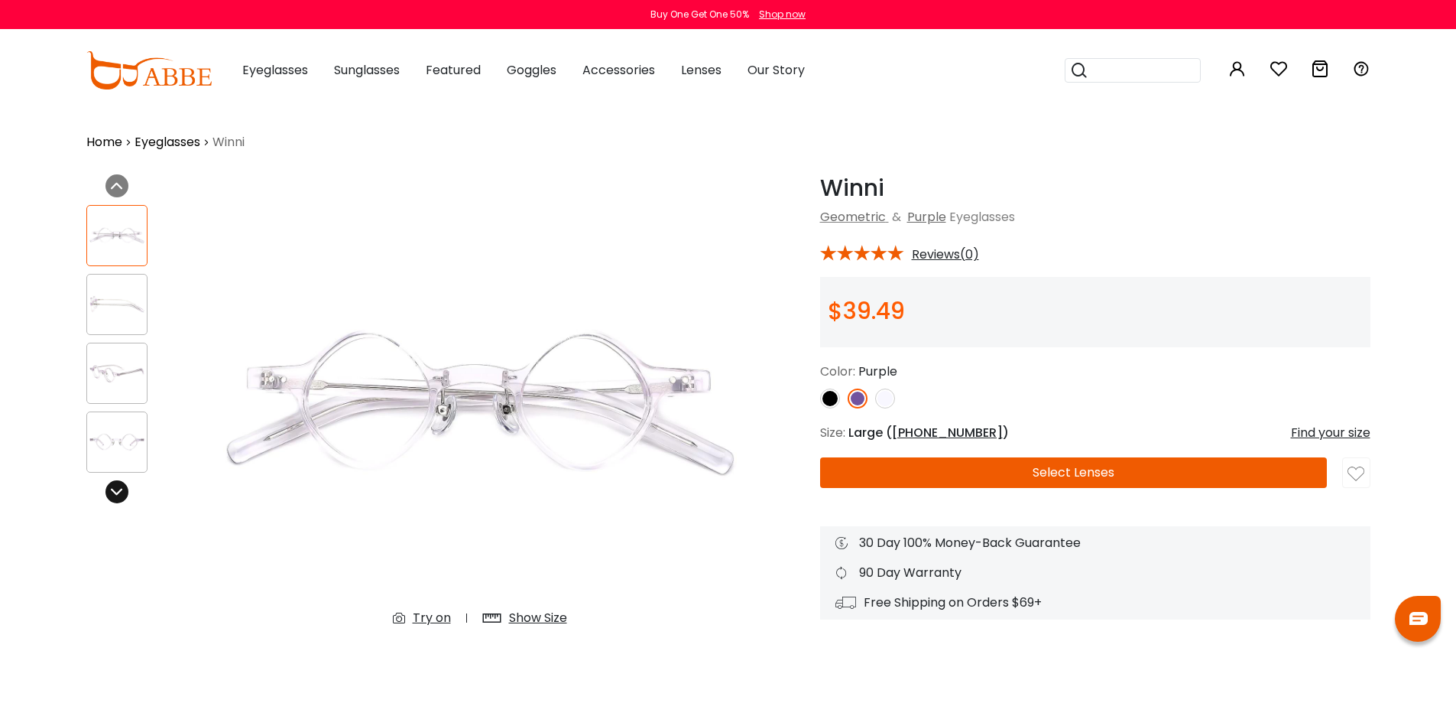
click at [114, 492] on icon at bounding box center [117, 491] width 12 height 12
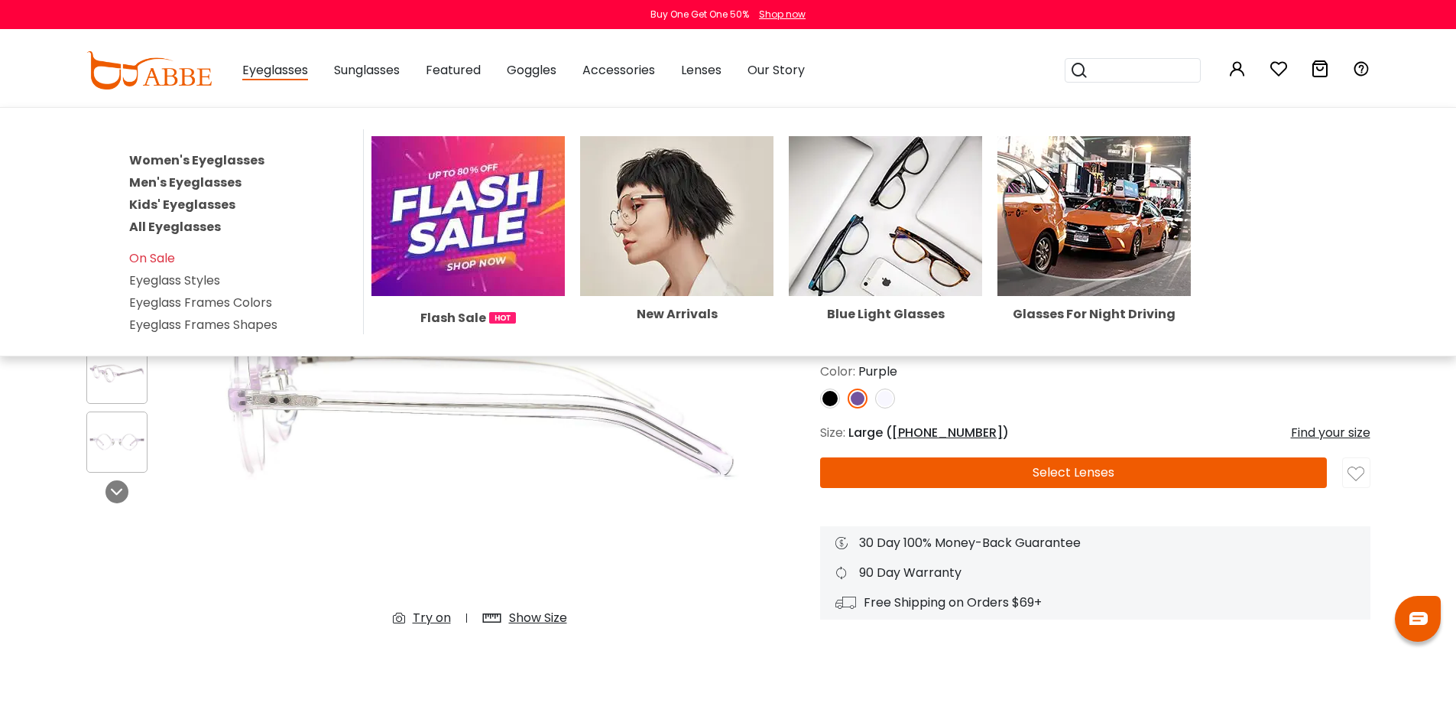
click at [267, 74] on span "Eyeglasses" at bounding box center [275, 70] width 66 height 19
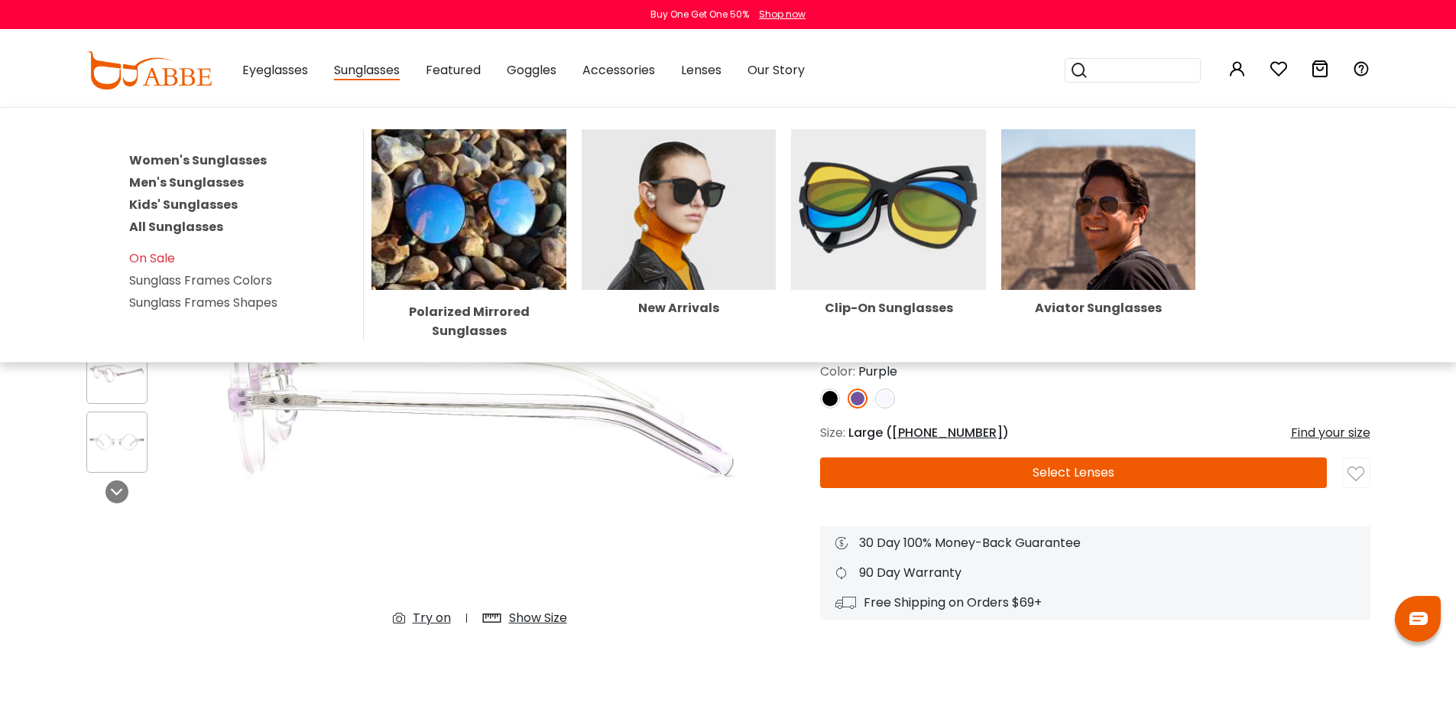
click at [877, 205] on img at bounding box center [888, 209] width 195 height 161
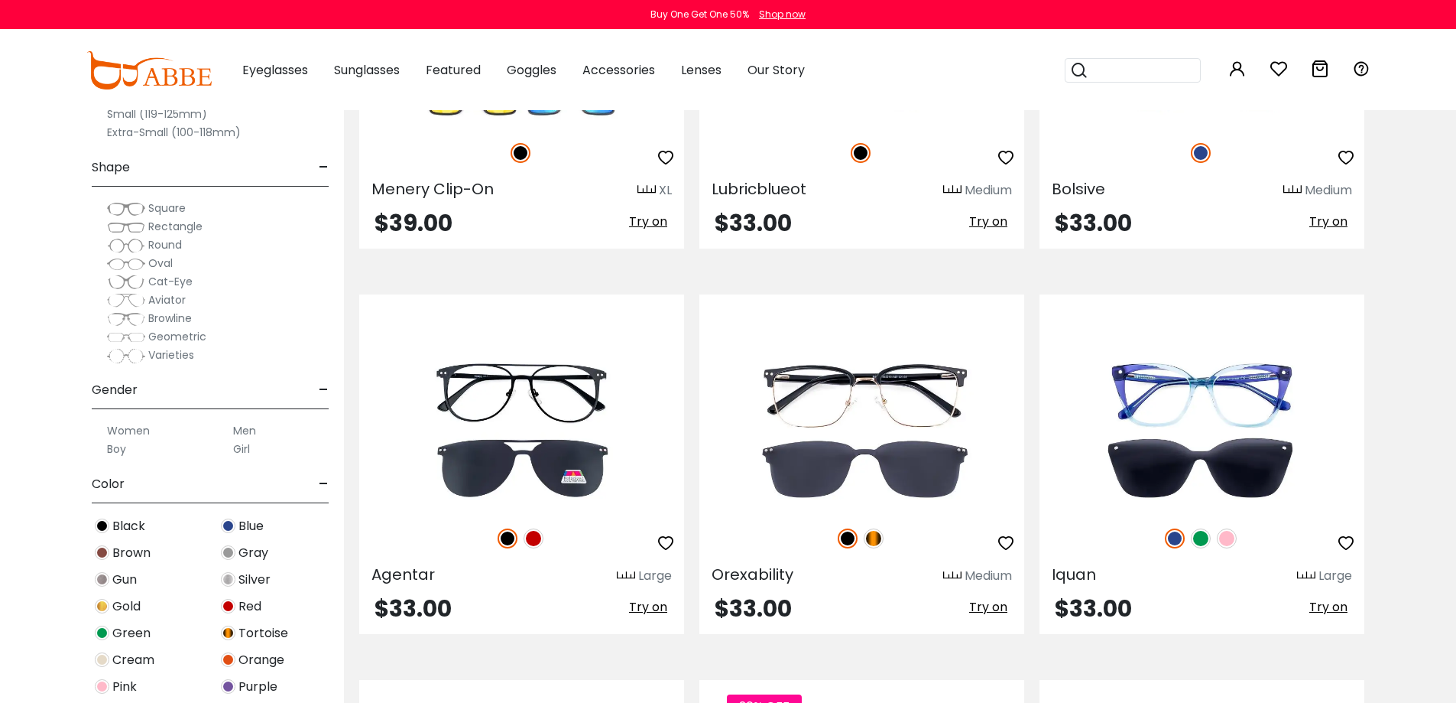
scroll to position [2370, 0]
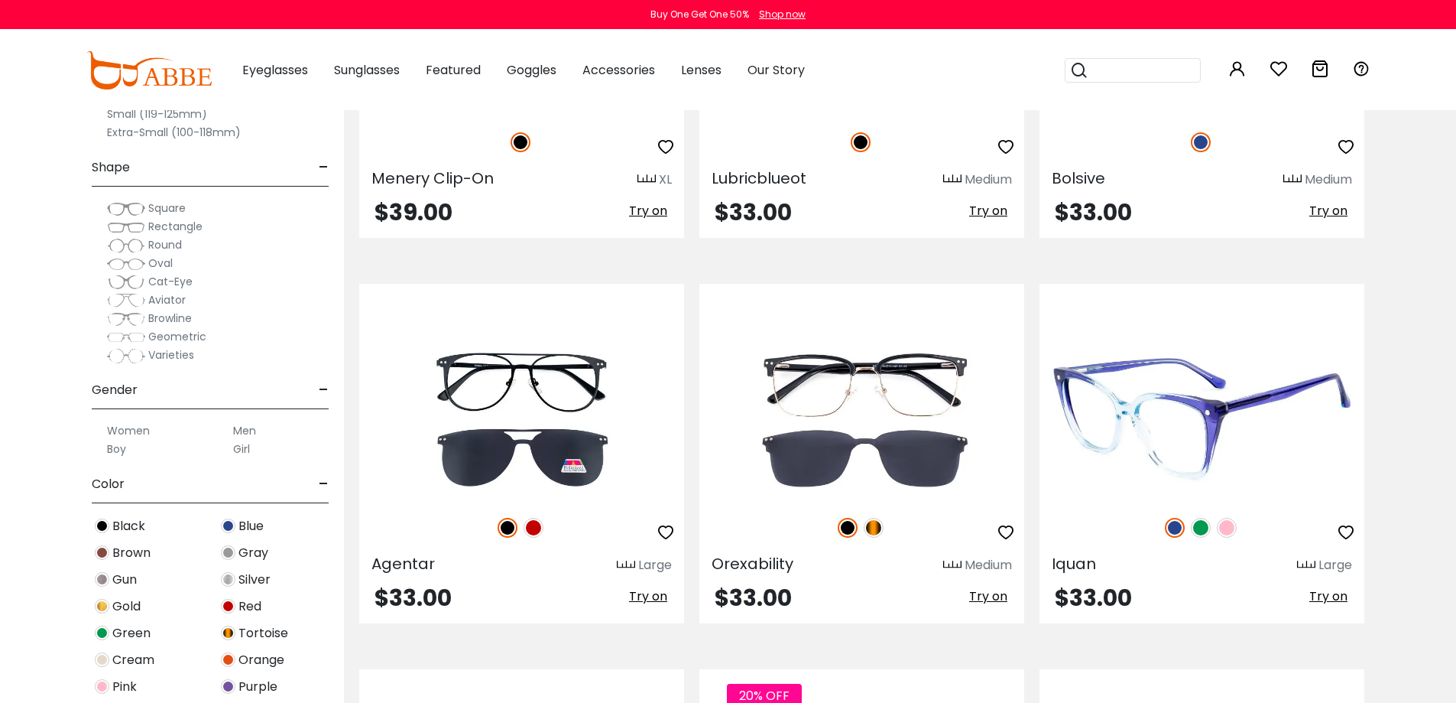
click at [1203, 524] on img at bounding box center [1201, 528] width 20 height 20
